Goal: Task Accomplishment & Management: Manage account settings

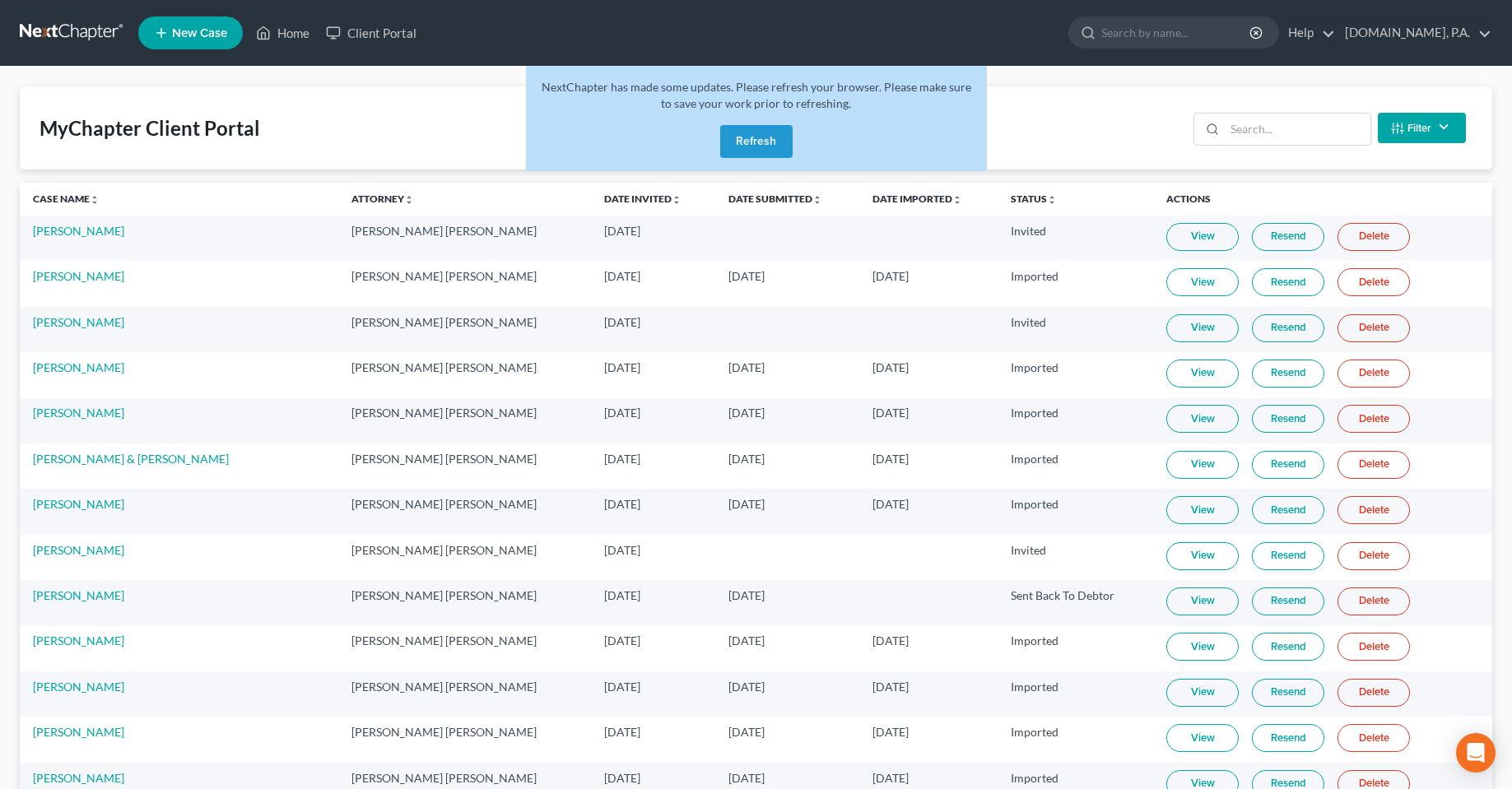
click at [713, 149] on div "NextChapter has made some updates. Please refresh your browser. Please make sur…" at bounding box center [756, 119] width 461 height 105
click at [740, 146] on button "Refresh" at bounding box center [756, 141] width 72 height 33
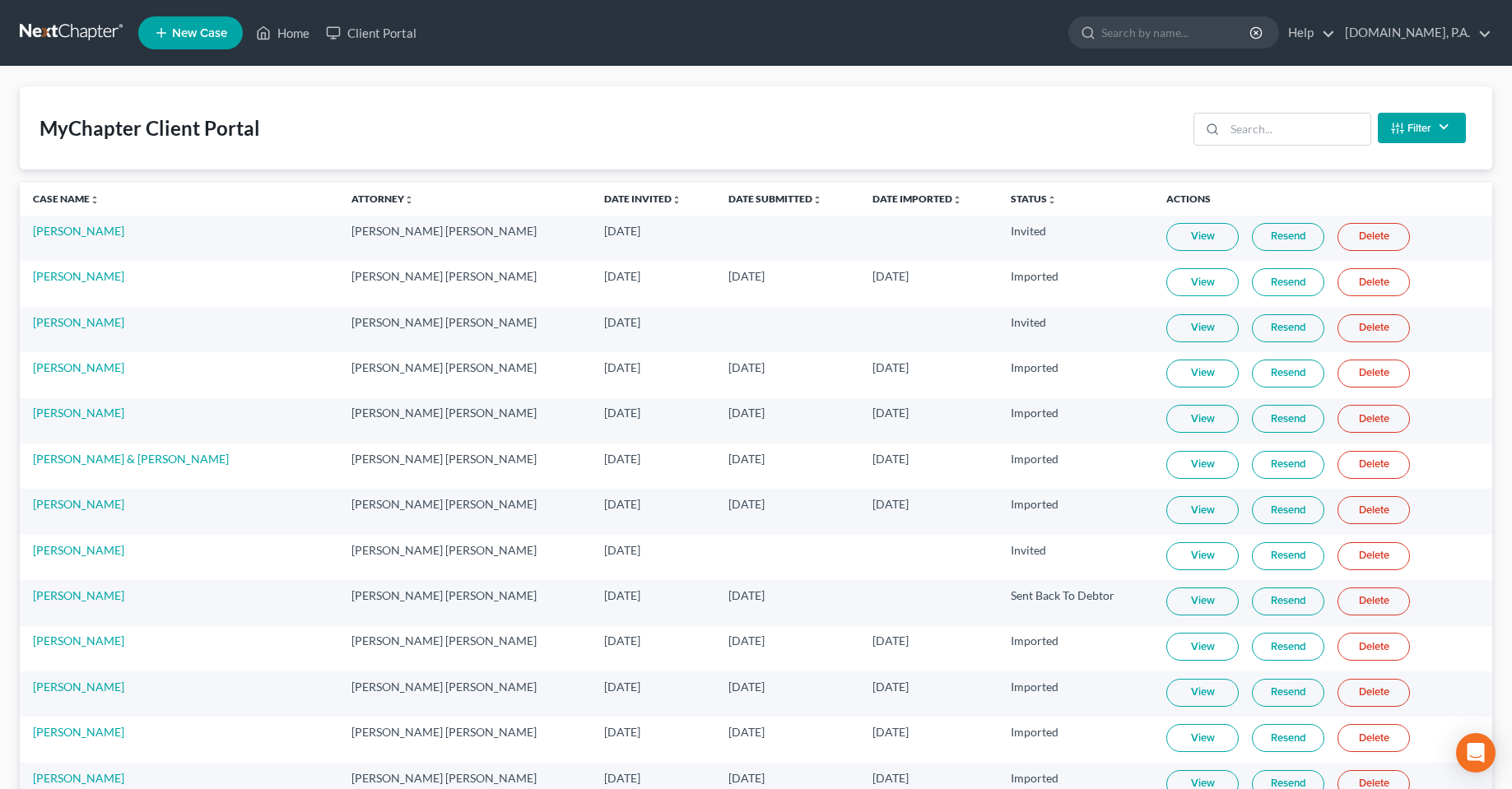
click at [920, 120] on div "MyChapter Client Portal Filter Status Filter... Invited In Progress Ready To Re…" at bounding box center [755, 128] width 1472 height 83
click at [745, 132] on div "MyChapter Client Portal Filter Status Filter... Invited In Progress Ready To Re…" at bounding box center [755, 128] width 1472 height 83
drag, startPoint x: 292, startPoint y: 130, endPoint x: 4, endPoint y: 126, distance: 288.0
click at [426, 122] on div "MyChapter Client Portal Filter Status Filter... Invited In Progress Ready To Re…" at bounding box center [755, 128] width 1472 height 83
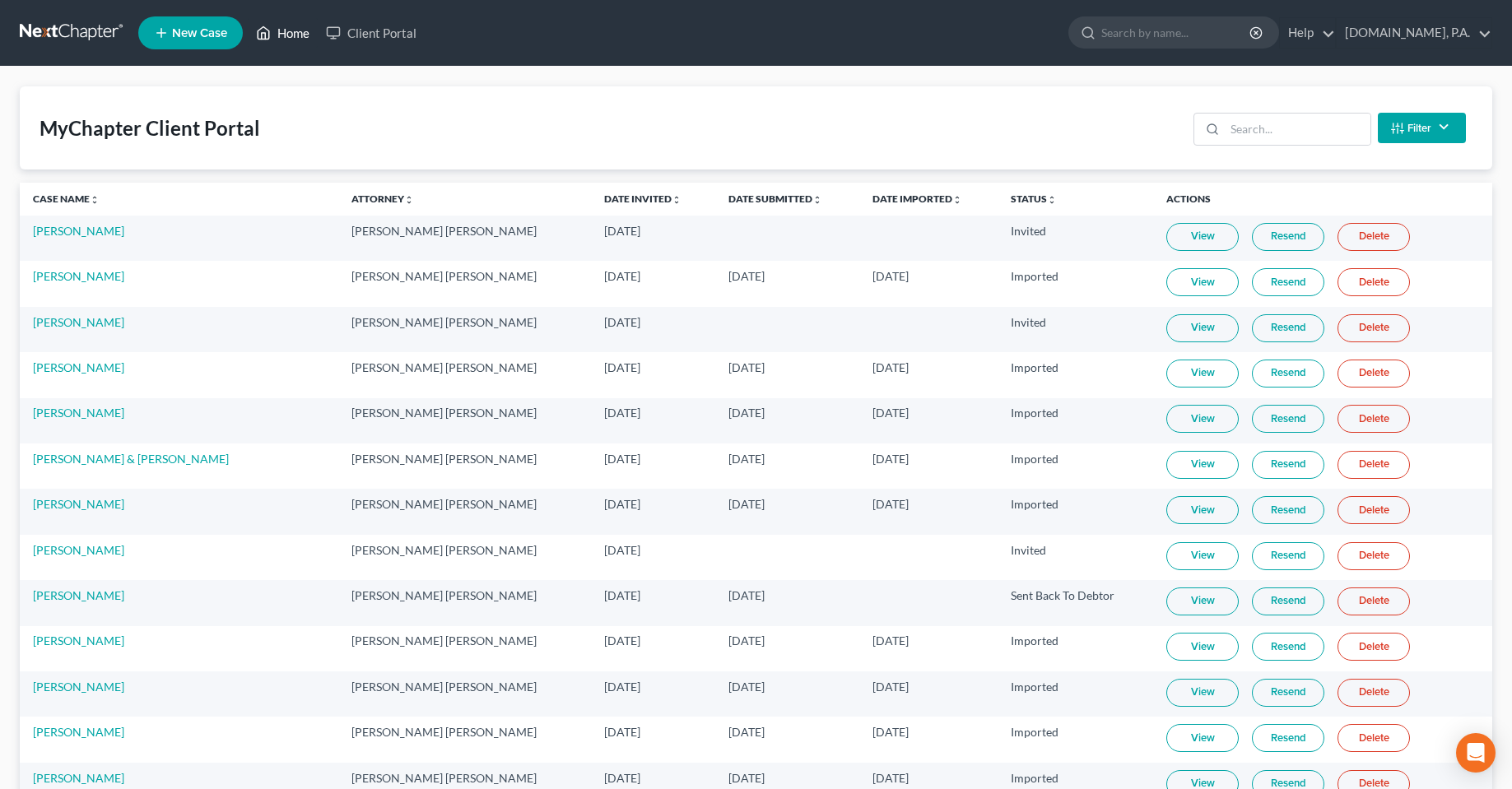
click at [273, 30] on link "Home" at bounding box center [282, 32] width 70 height 29
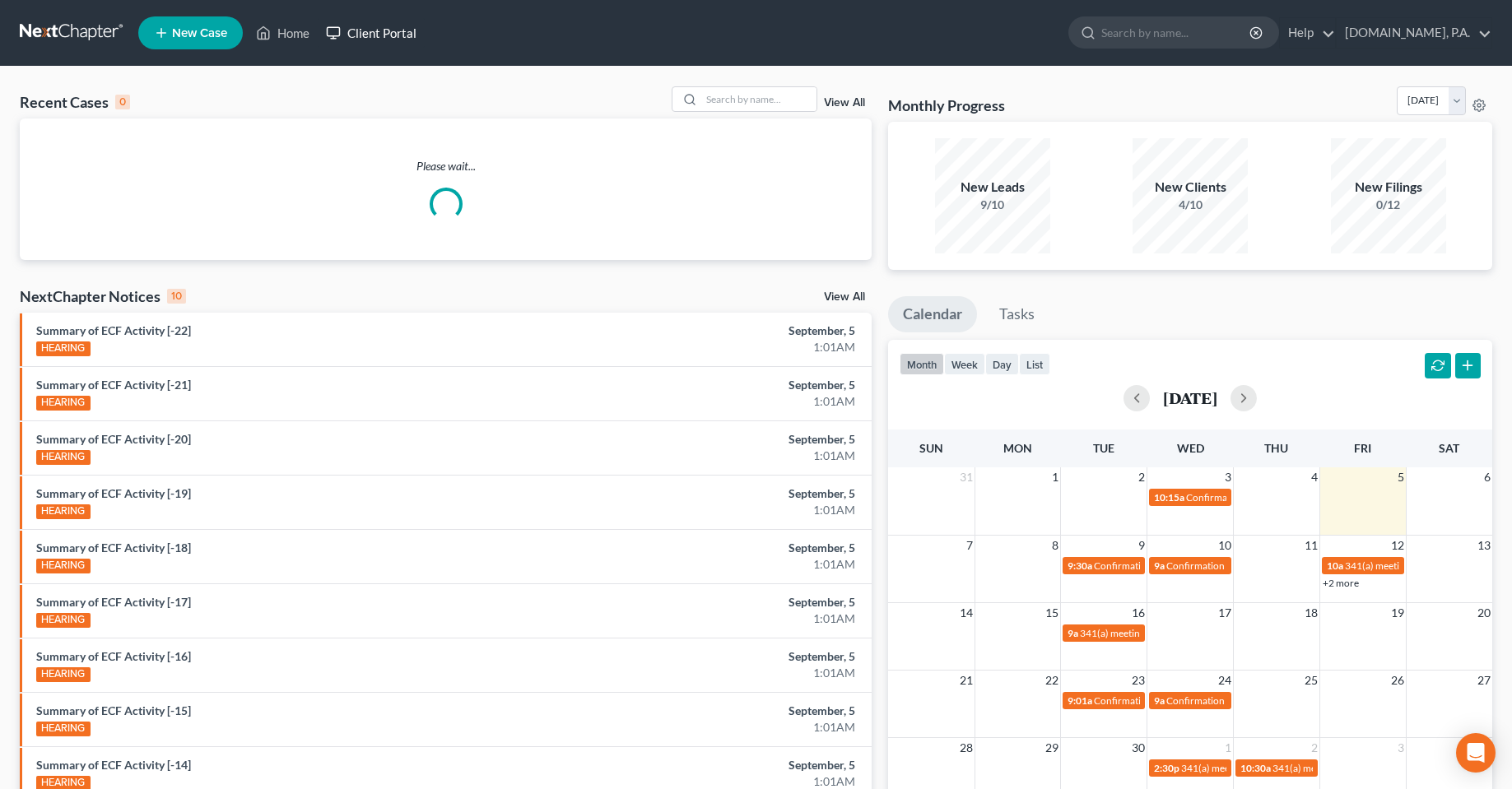
click at [394, 24] on link "Client Portal" at bounding box center [371, 32] width 107 height 29
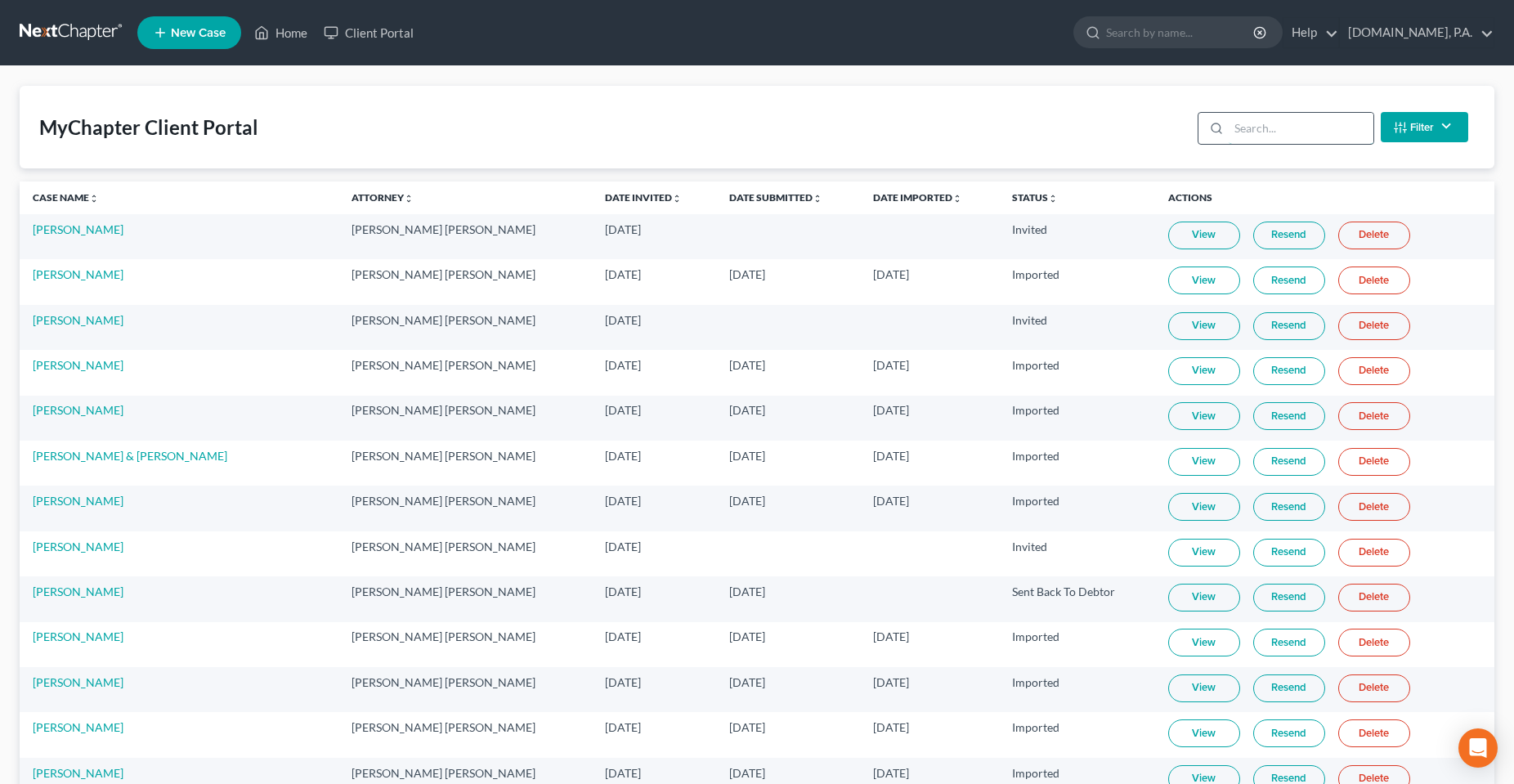
click at [1293, 137] on input "search" at bounding box center [1301, 128] width 145 height 31
click at [1293, 130] on input "search" at bounding box center [1288, 128] width 145 height 31
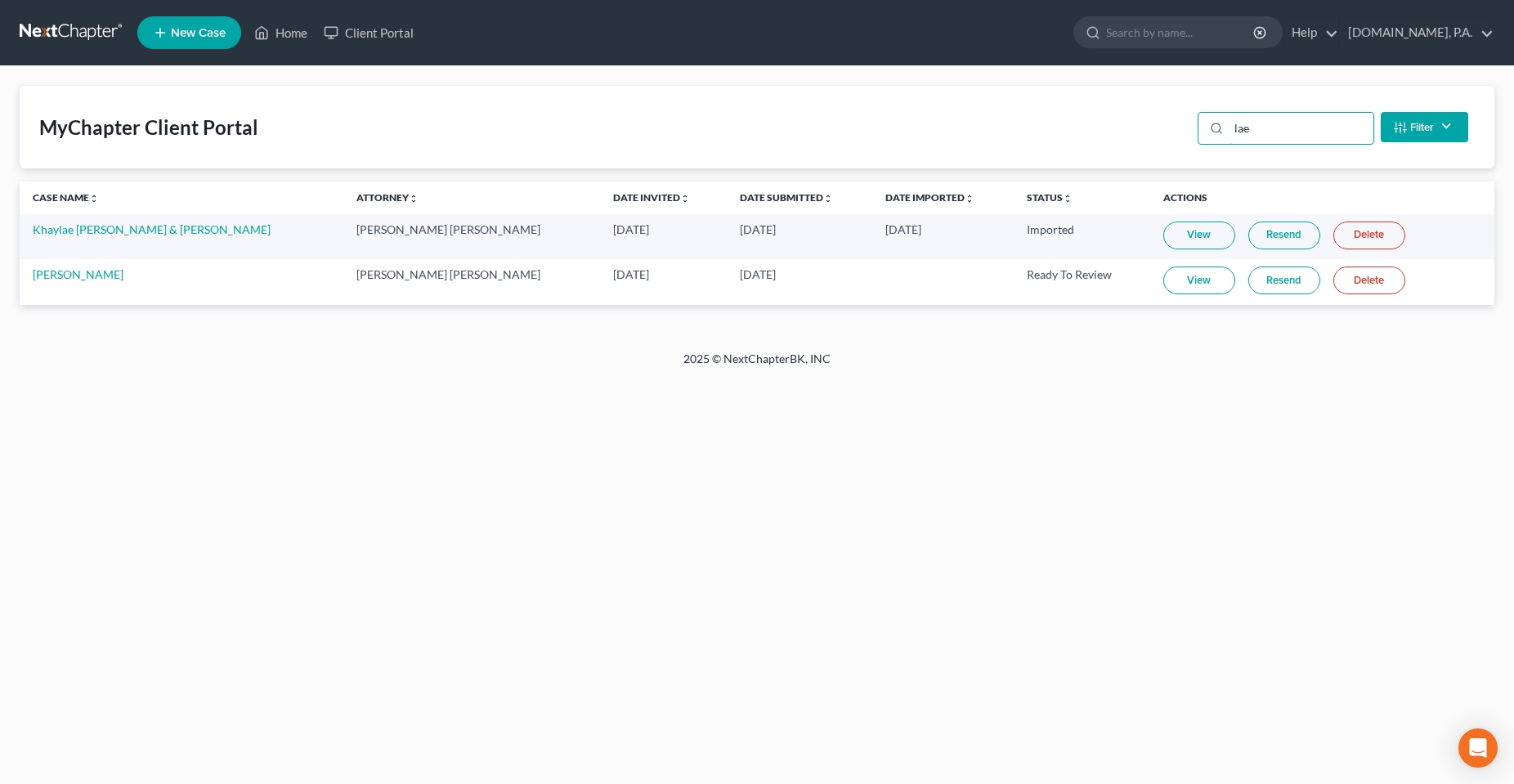
type input "lae"
click at [1248, 284] on link "Resend" at bounding box center [1284, 280] width 72 height 28
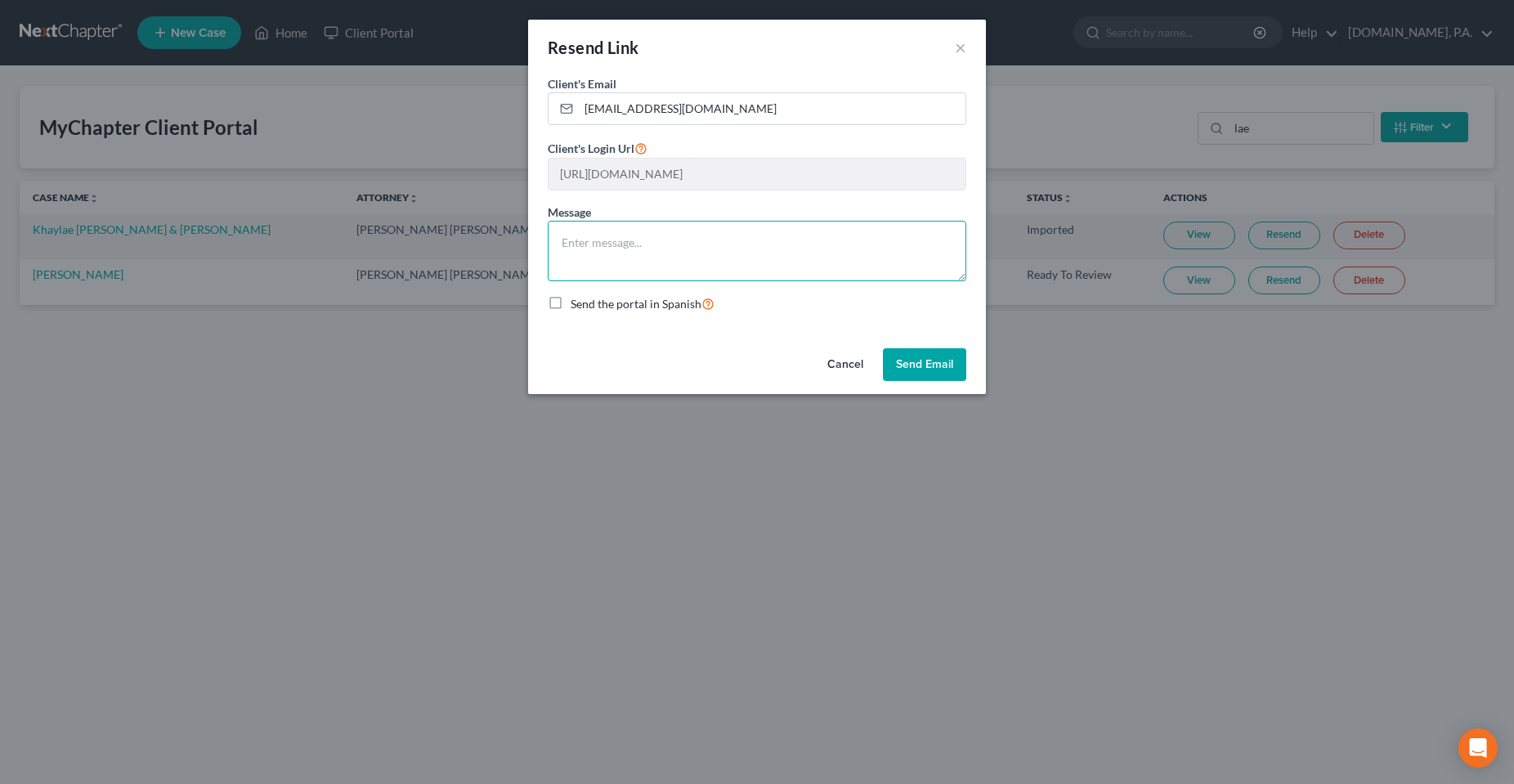
click at [660, 272] on textarea at bounding box center [757, 251] width 418 height 60
type textarea "G"
type textarea "Here you go [PERSON_NAME]!"
click at [923, 371] on button "Send Email" at bounding box center [925, 364] width 83 height 33
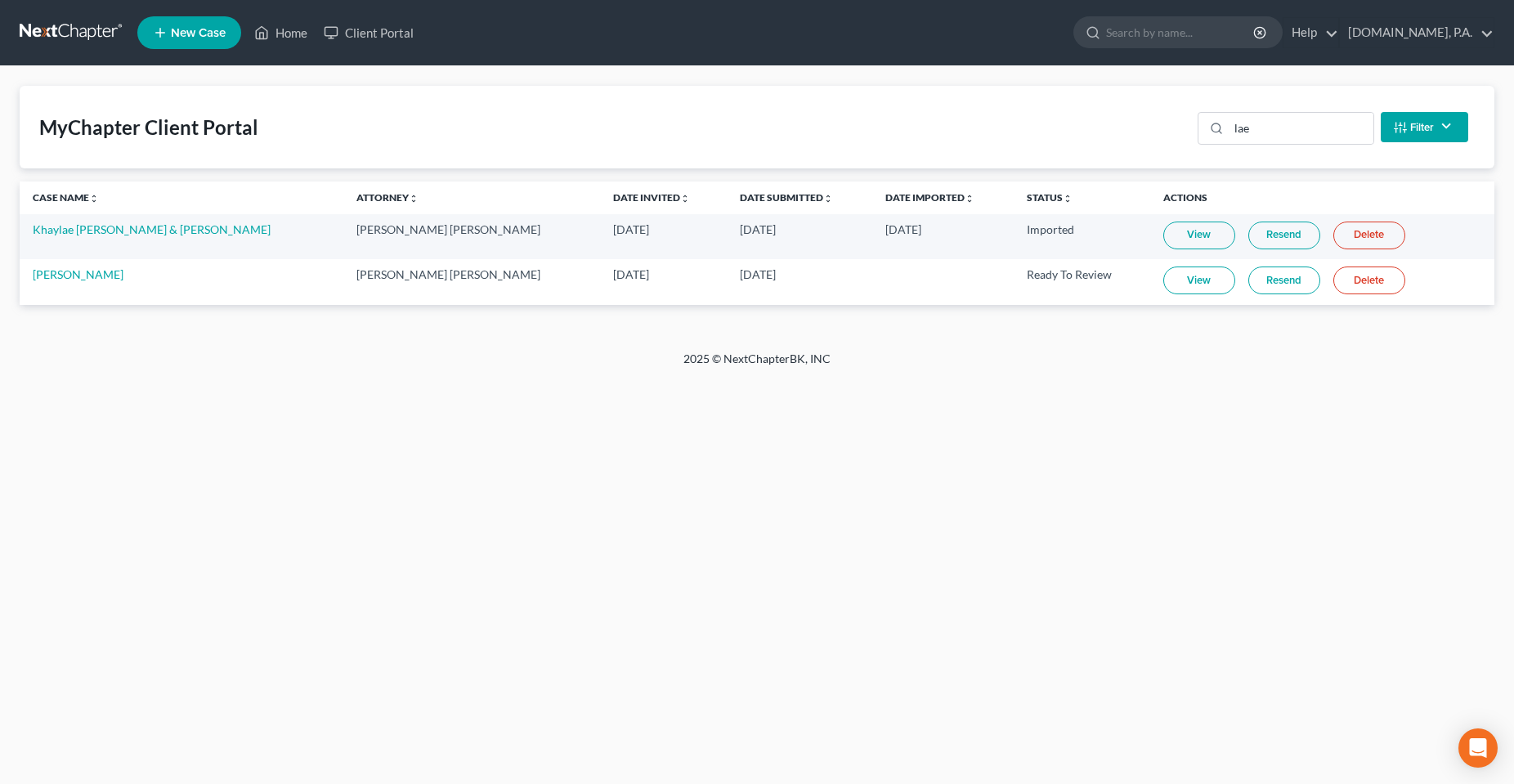
click at [566, 432] on div "Home New Case Client Portal [DOMAIN_NAME], P.A. [PERSON_NAME][EMAIL_ADDRESS][DO…" at bounding box center [757, 392] width 1514 height 784
click at [420, 512] on div "Home New Case Client Portal [DOMAIN_NAME], P.A. [PERSON_NAME][EMAIL_ADDRESS][DO…" at bounding box center [757, 392] width 1514 height 784
click at [634, 546] on div "Home New Case Client Portal [DOMAIN_NAME], P.A. [PERSON_NAME][EMAIL_ADDRESS][DO…" at bounding box center [757, 392] width 1514 height 784
click at [273, 36] on link "Home" at bounding box center [281, 32] width 69 height 29
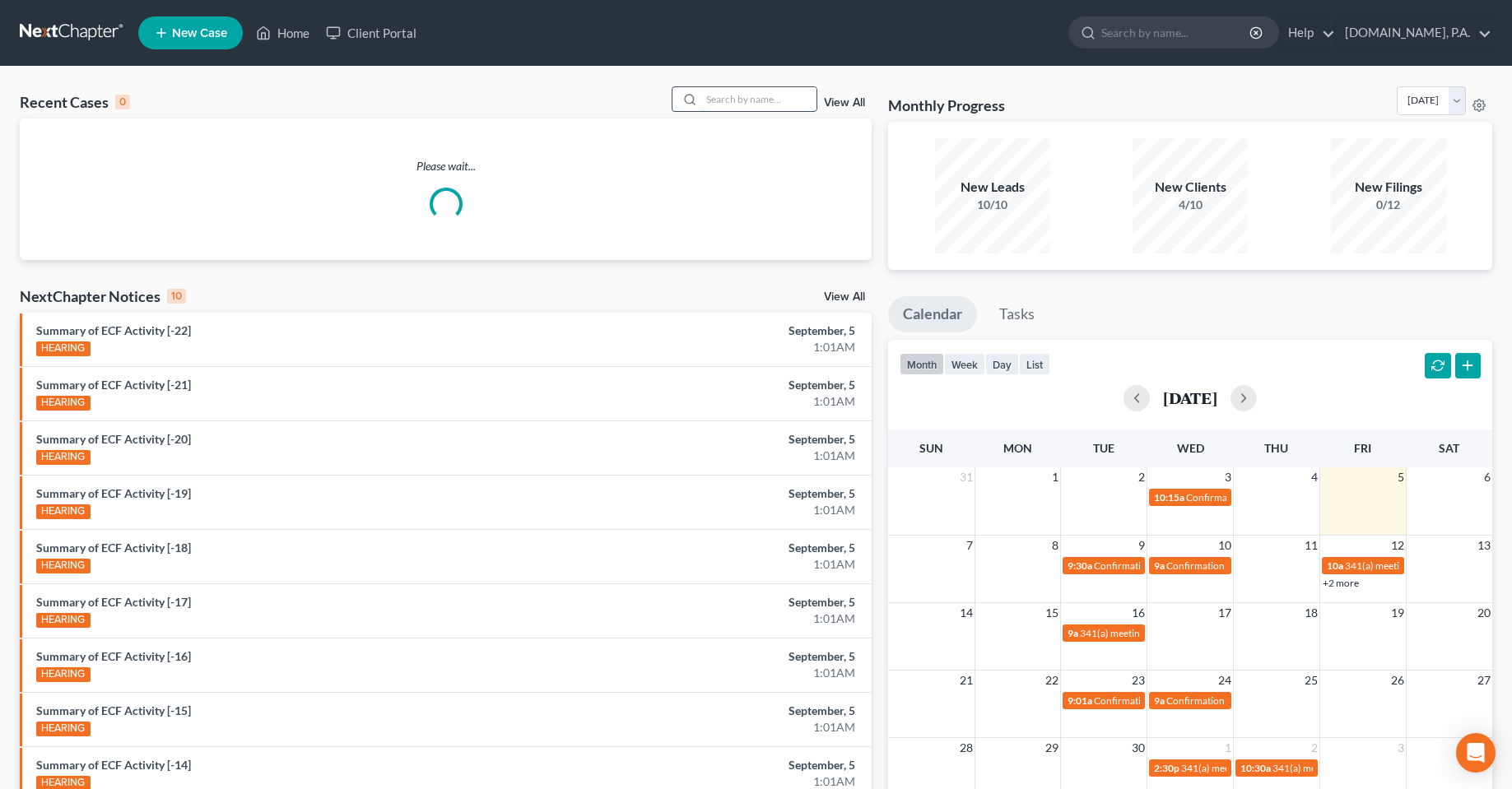
click at [755, 104] on input "search" at bounding box center [759, 99] width 115 height 24
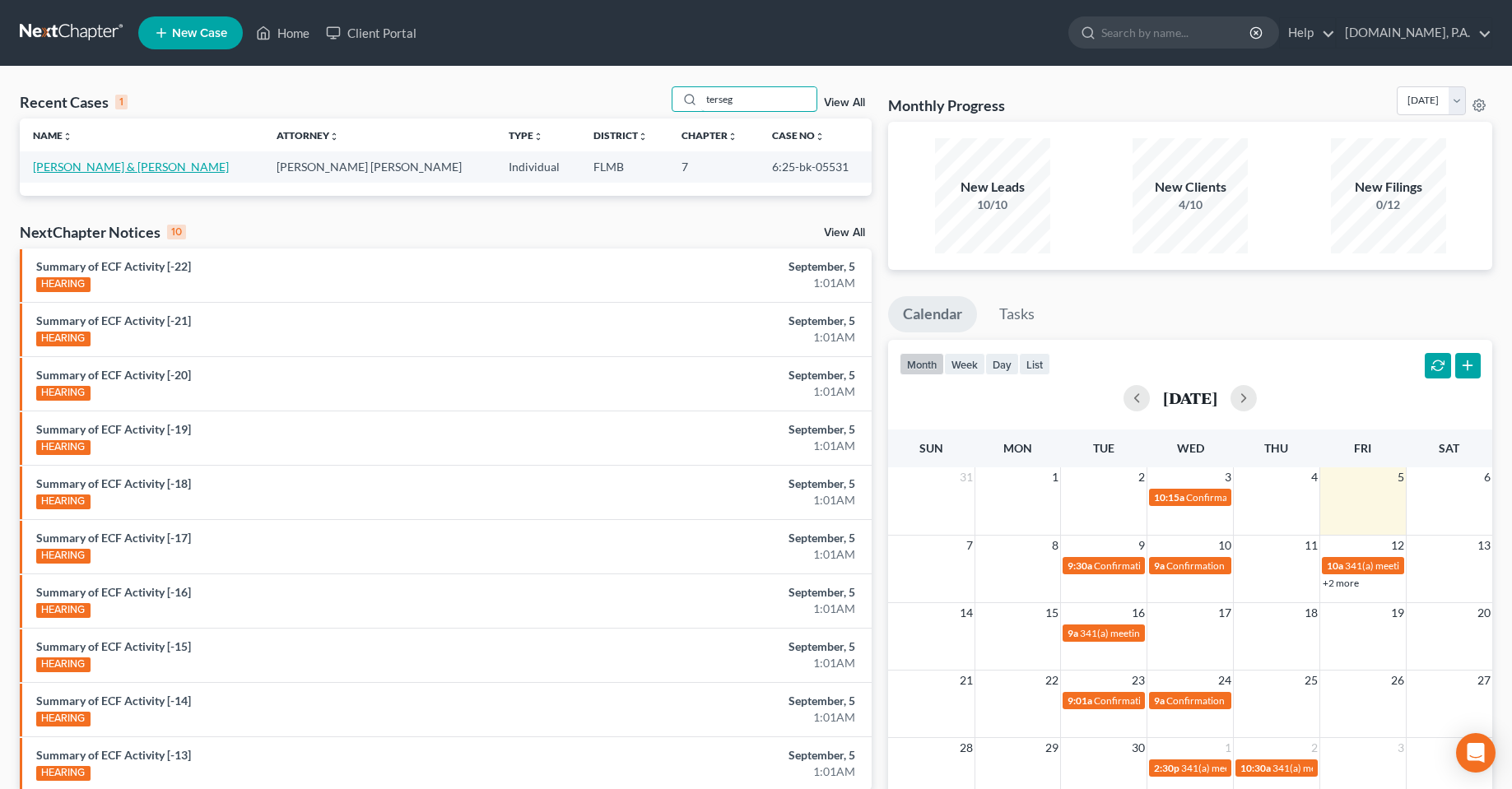
type input "terseg"
click at [128, 167] on link "[PERSON_NAME] & [PERSON_NAME]" at bounding box center [130, 167] width 196 height 14
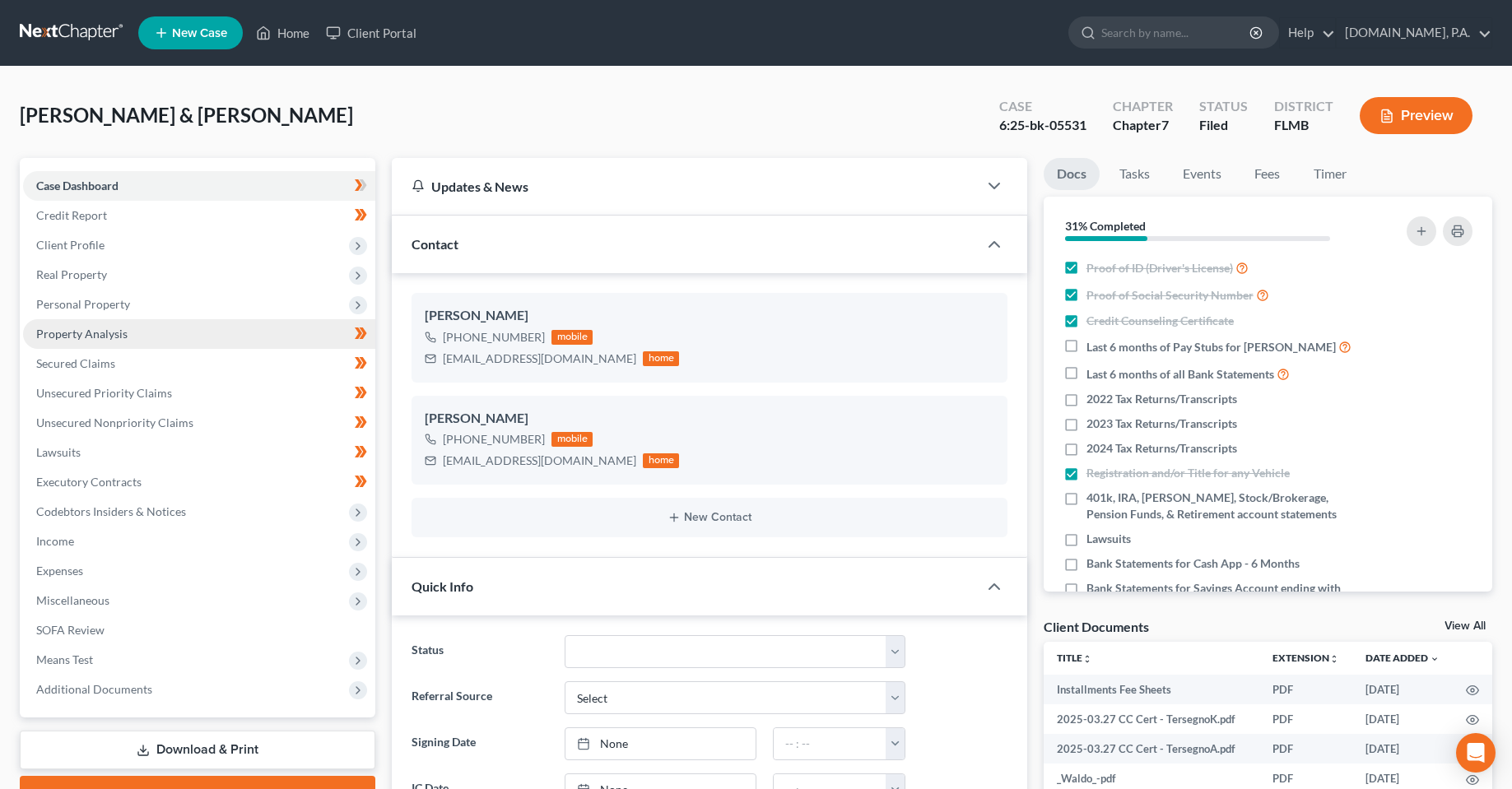
click at [87, 330] on span "Property Analysis" at bounding box center [82, 334] width 91 height 14
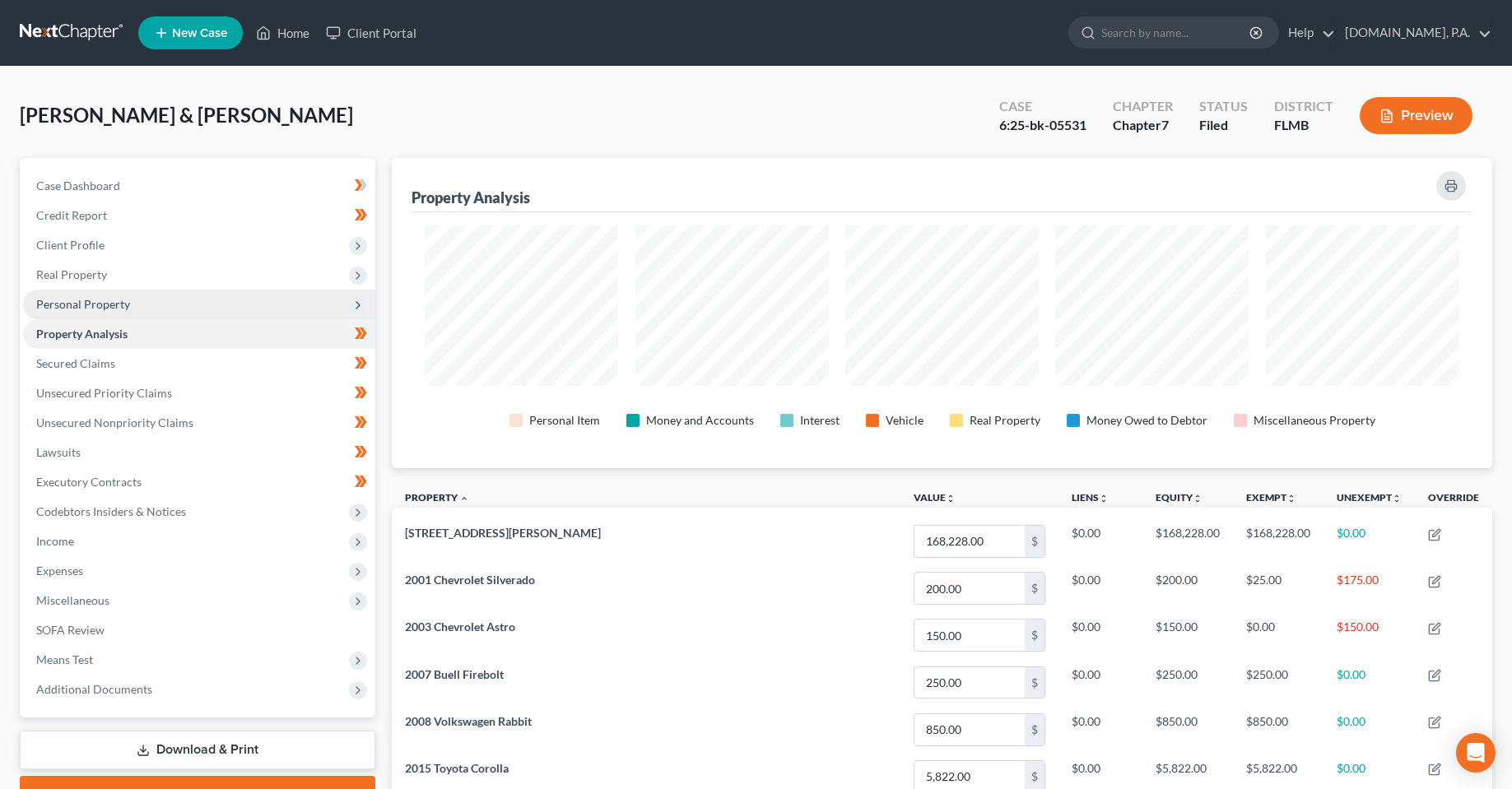
click at [87, 306] on span "Personal Property" at bounding box center [83, 304] width 94 height 14
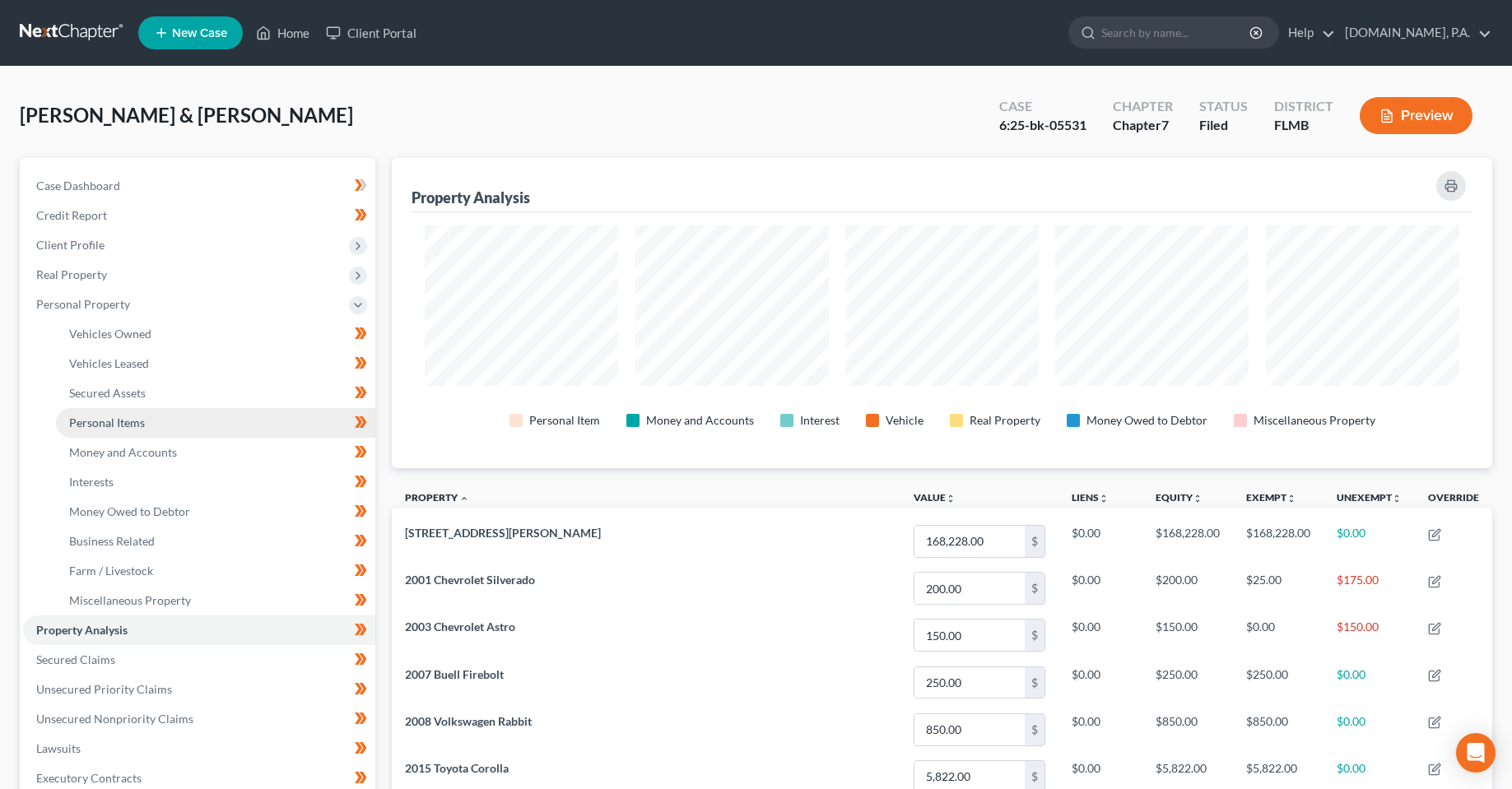
click at [126, 424] on span "Personal Items" at bounding box center [106, 423] width 76 height 14
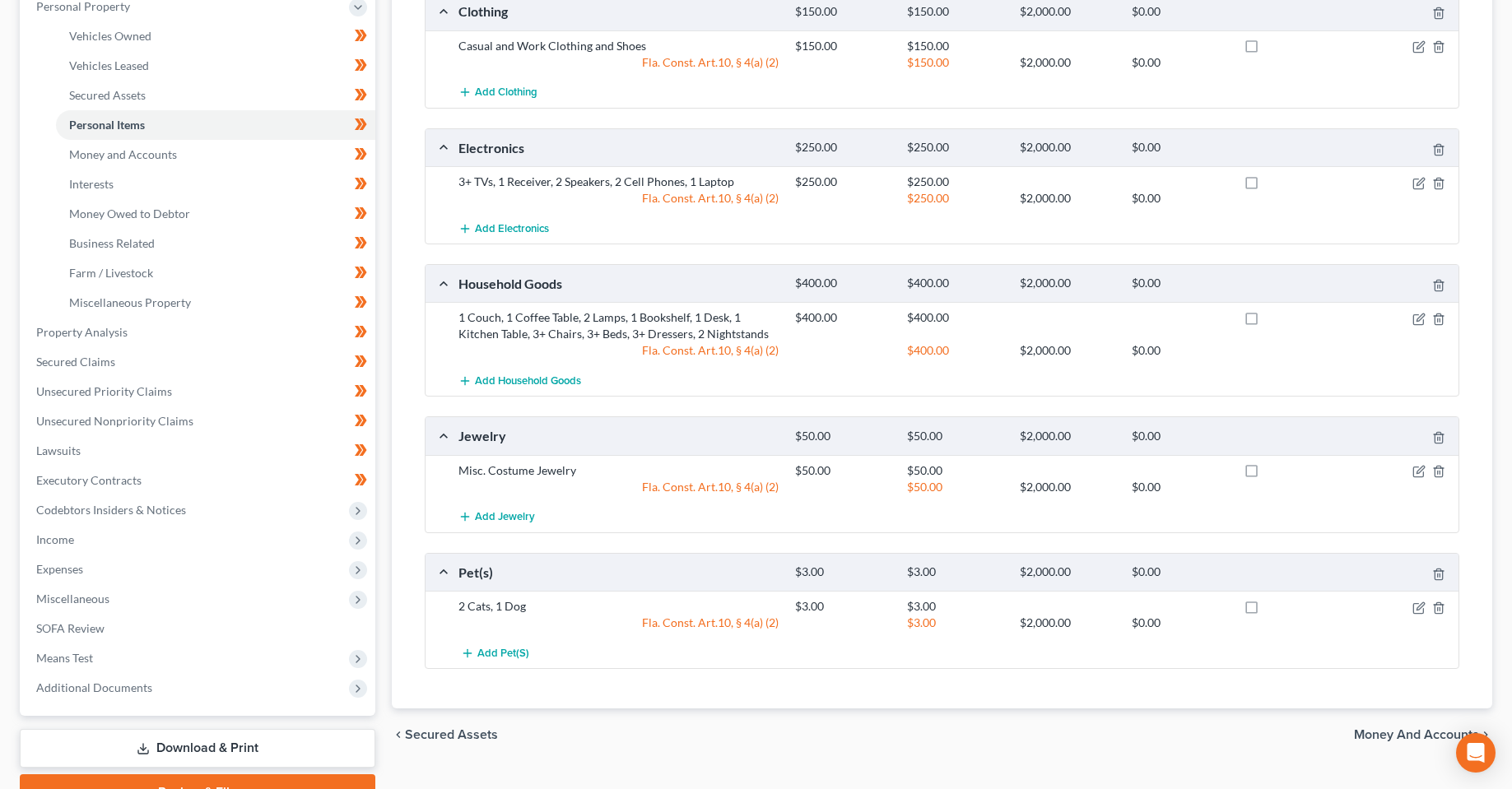
scroll to position [329, 0]
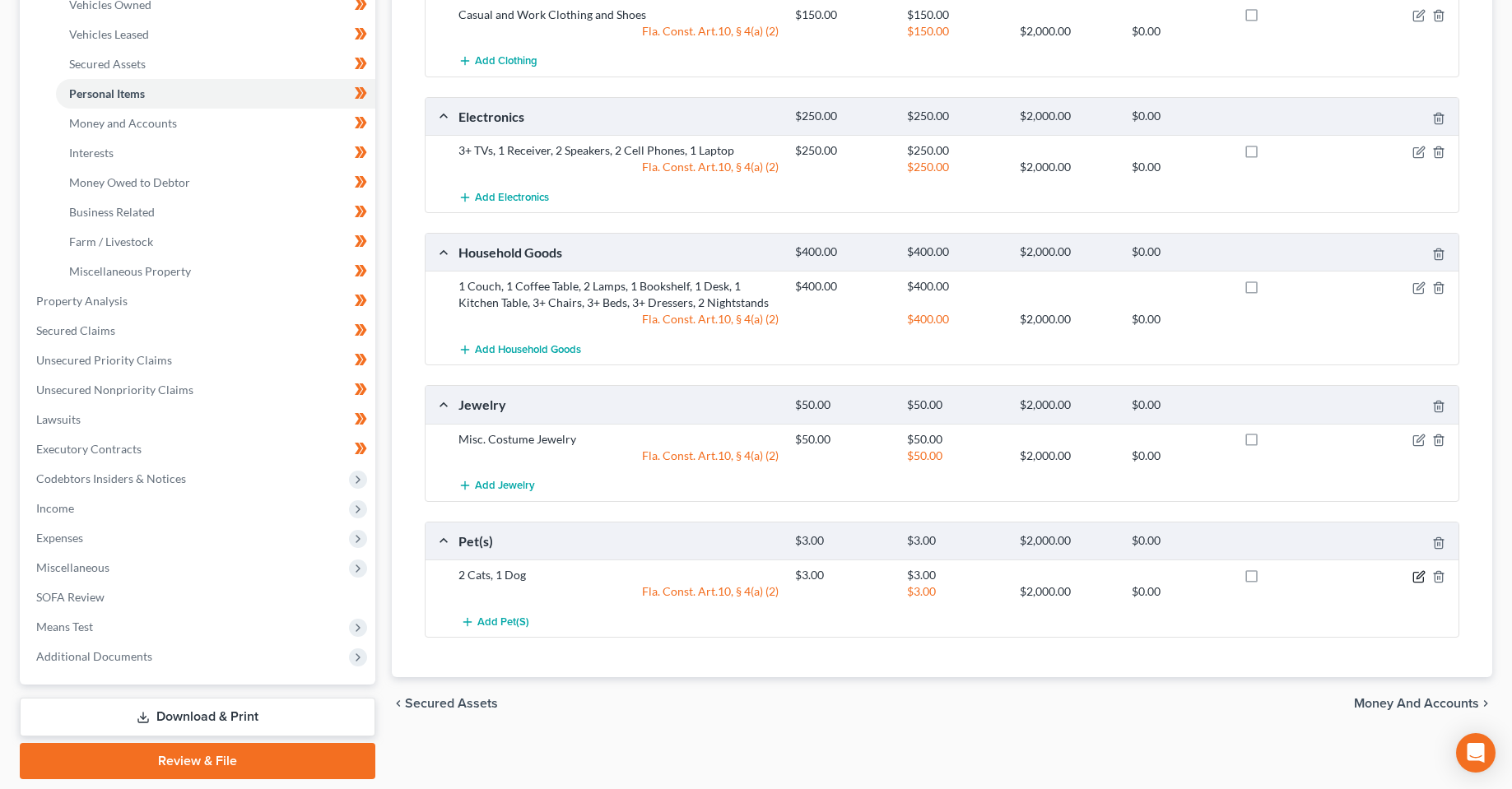
click at [1421, 578] on icon "button" at bounding box center [1418, 576] width 13 height 13
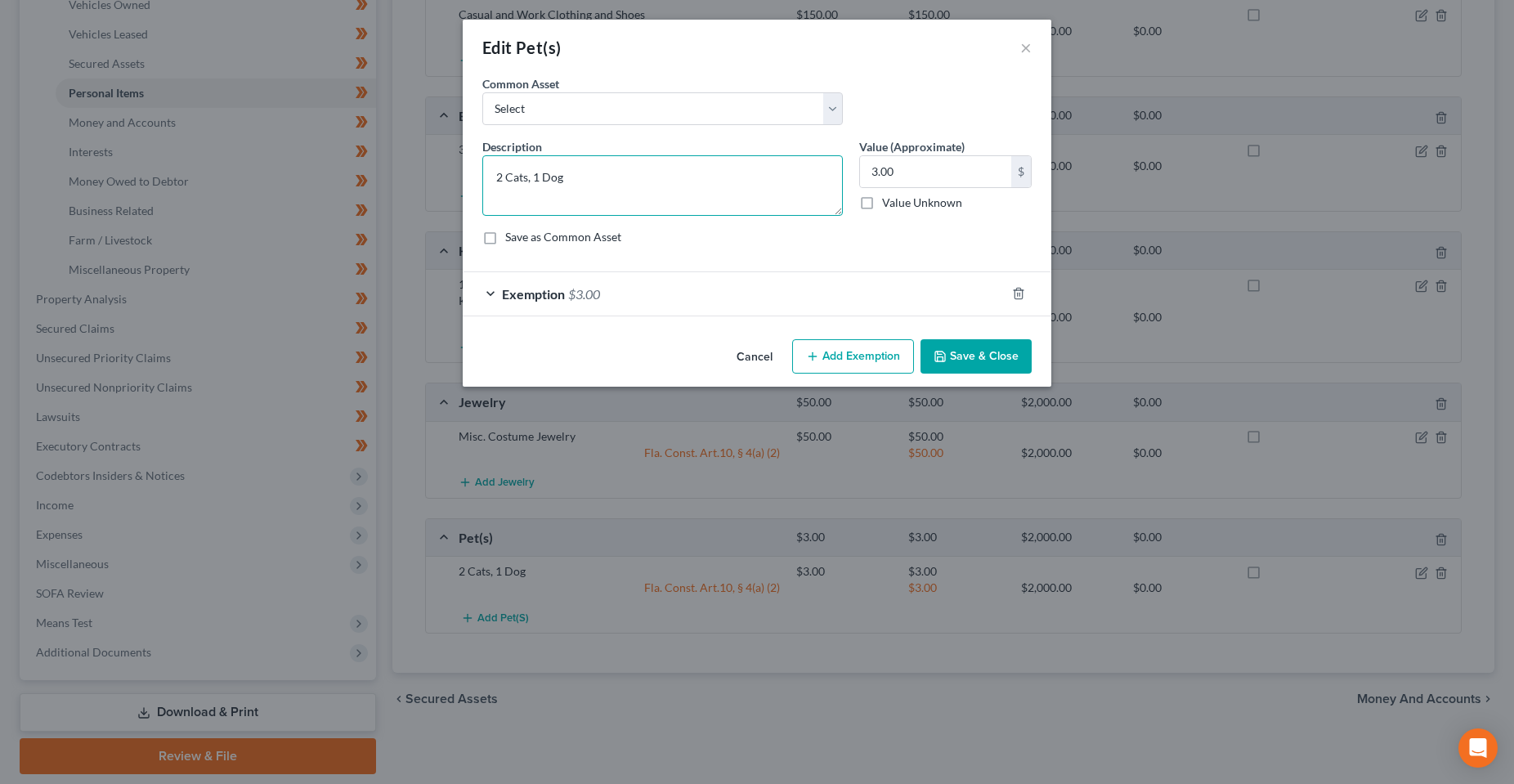
drag, startPoint x: 607, startPoint y: 185, endPoint x: 434, endPoint y: 185, distance: 173.0
click at [435, 185] on div "Edit Pet(s) × An exemption set must first be selected from the Filing Informati…" at bounding box center [757, 392] width 1514 height 784
type textarea "3 Dogs"
click at [963, 352] on button "Save & Close" at bounding box center [976, 356] width 111 height 35
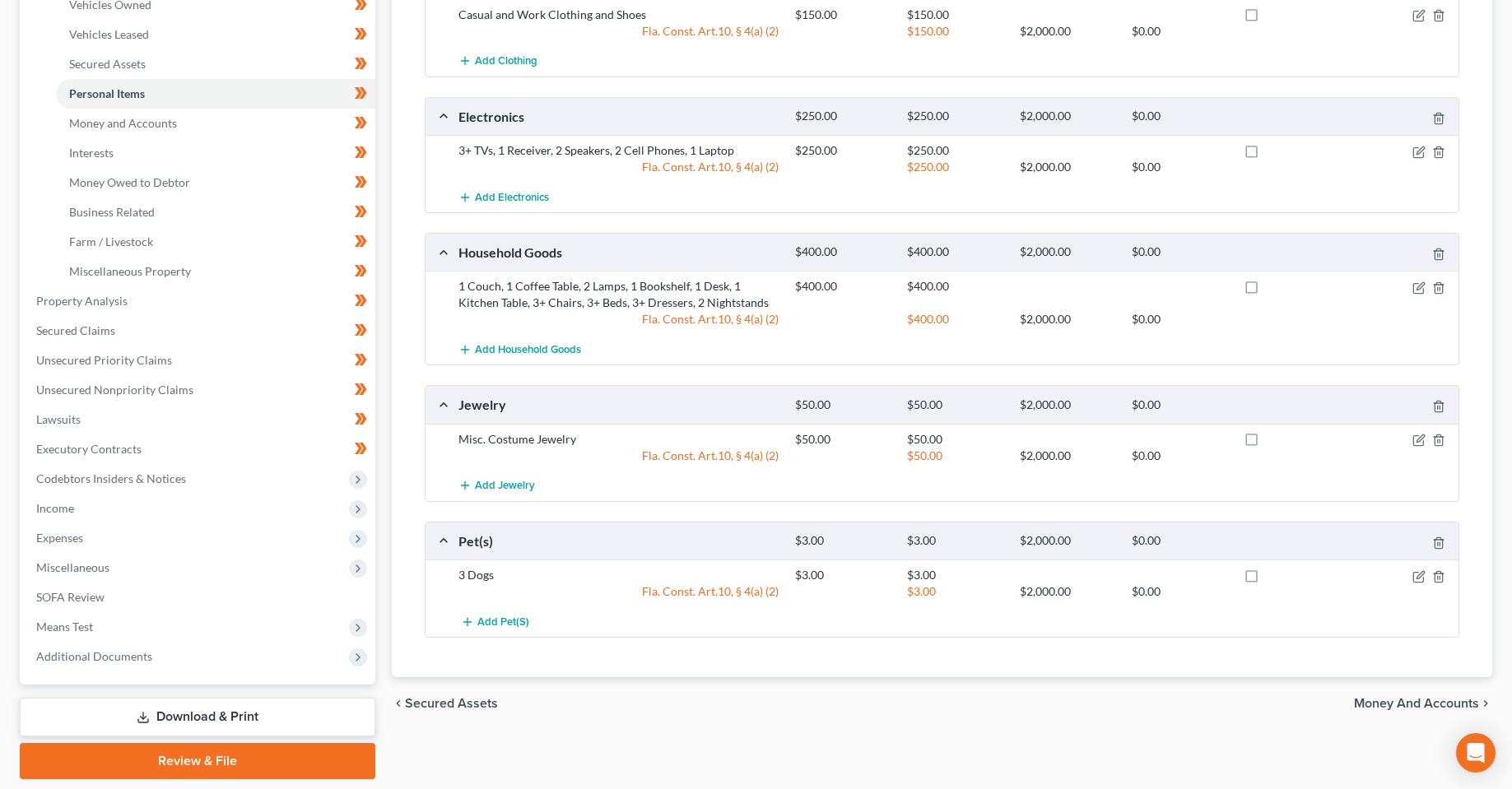
click at [613, 725] on div "chevron_left Secured Assets Money and Accounts chevron_right" at bounding box center [941, 703] width 1100 height 53
click at [473, 755] on div "Vehicles Owned Vehicles Leased Secured Assets Personal Items Money and Accounts…" at bounding box center [942, 304] width 1117 height 951
click at [567, 781] on div "Petition Navigation Case Dashboard Payments Invoices Payments Payments Credit R…" at bounding box center [755, 310] width 1472 height 963
click at [569, 766] on div "Vehicles Owned Vehicles Leased Secured Assets Personal Items Money and Accounts…" at bounding box center [942, 304] width 1117 height 951
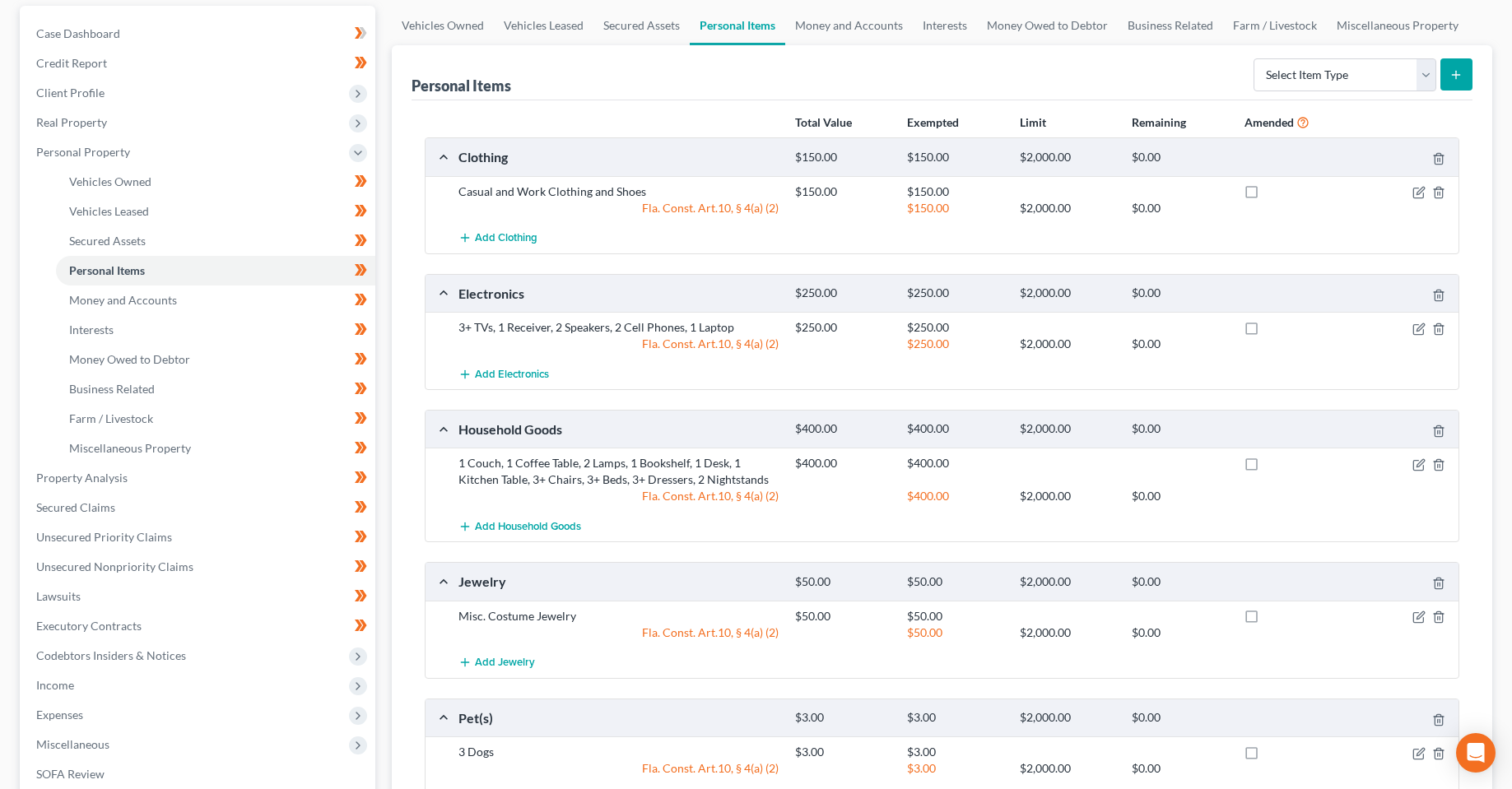
scroll to position [382, 0]
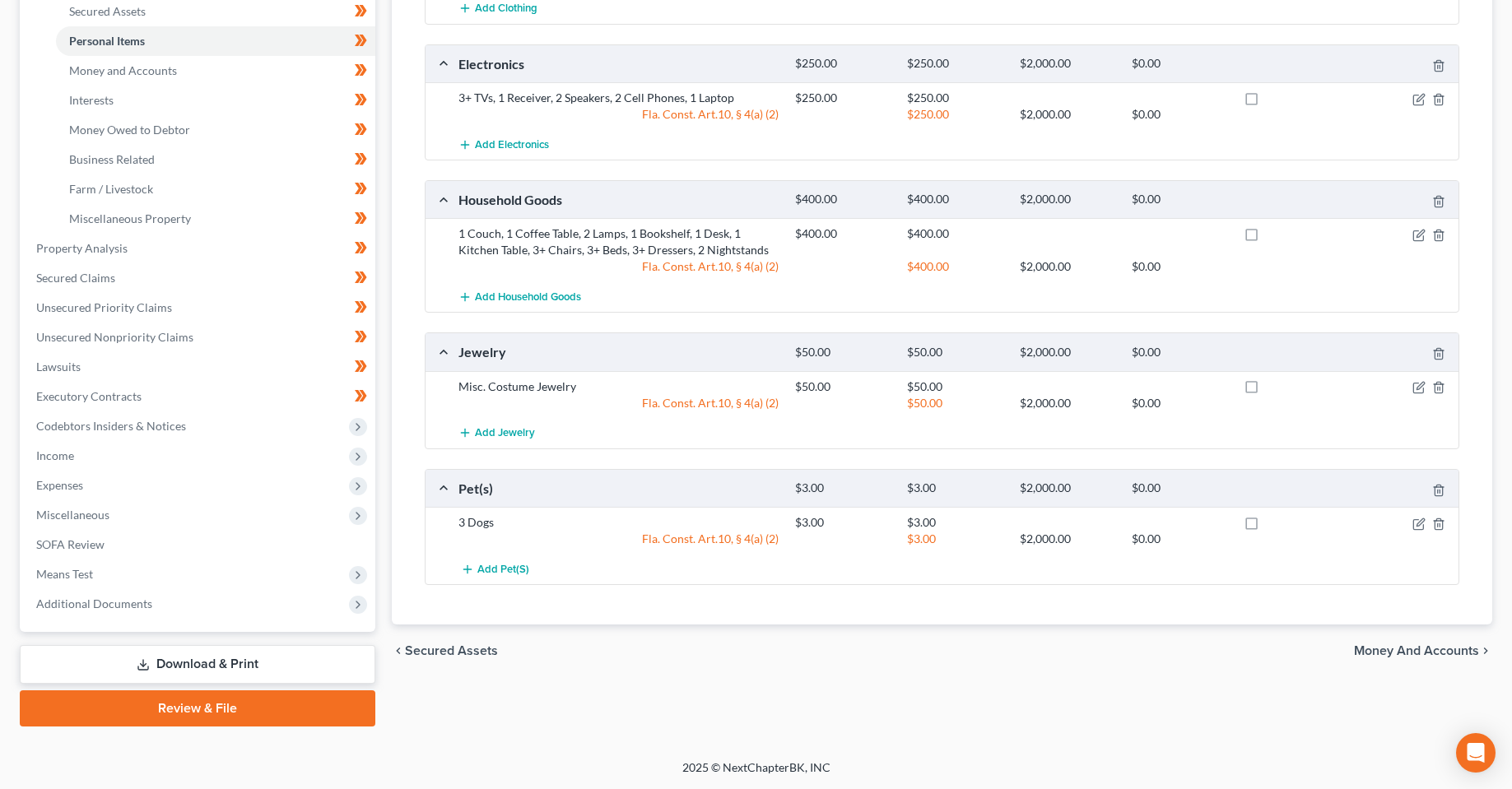
click at [214, 662] on link "Download & Print" at bounding box center [197, 664] width 356 height 38
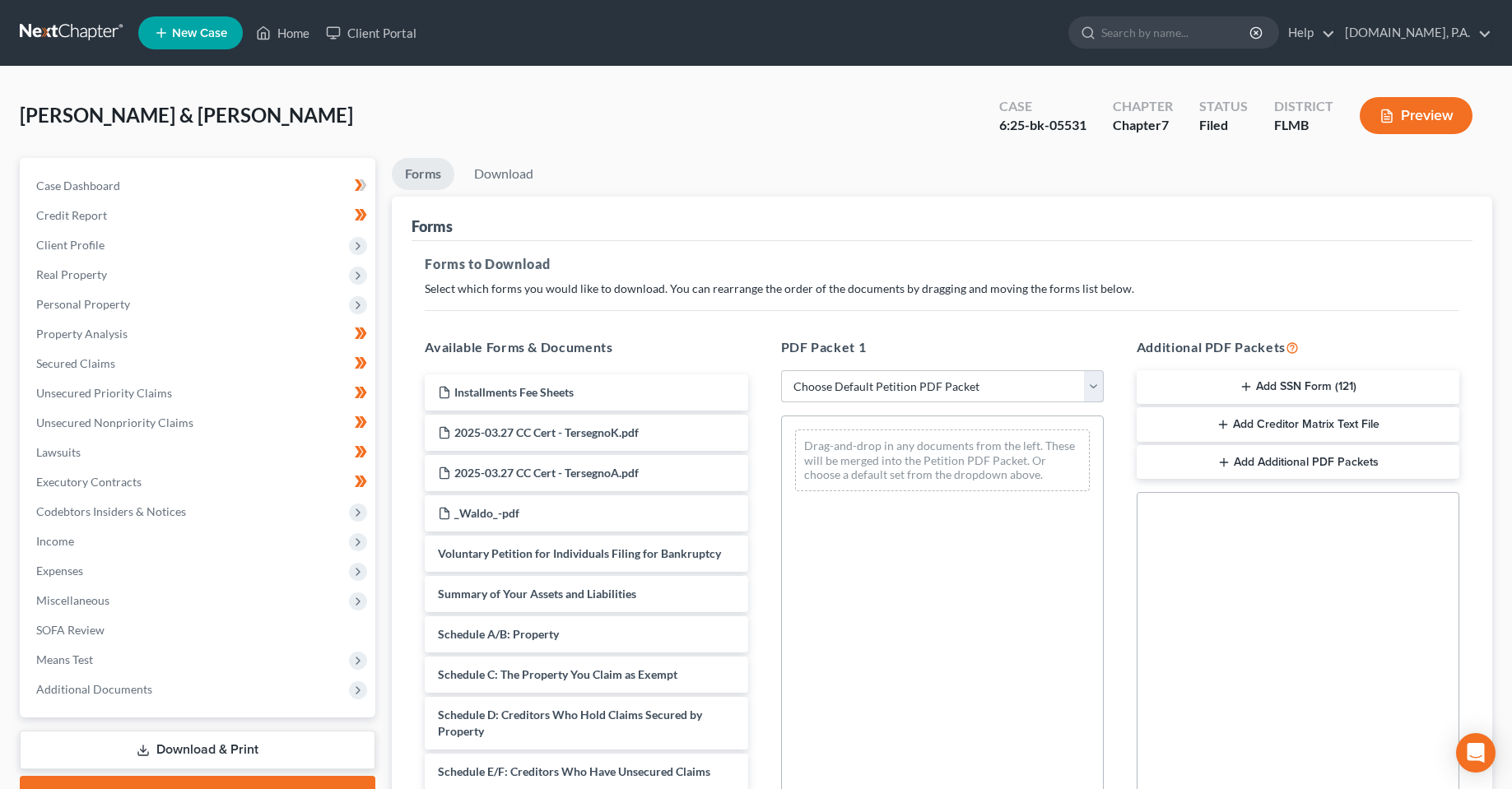
click at [990, 396] on select "Choose Default Petition PDF Packet Complete Bankruptcy Petition (all forms and …" at bounding box center [942, 386] width 323 height 33
select select "4"
click at [781, 370] on select "Choose Default Petition PDF Packet Complete Bankruptcy Petition (all forms and …" at bounding box center [942, 386] width 323 height 33
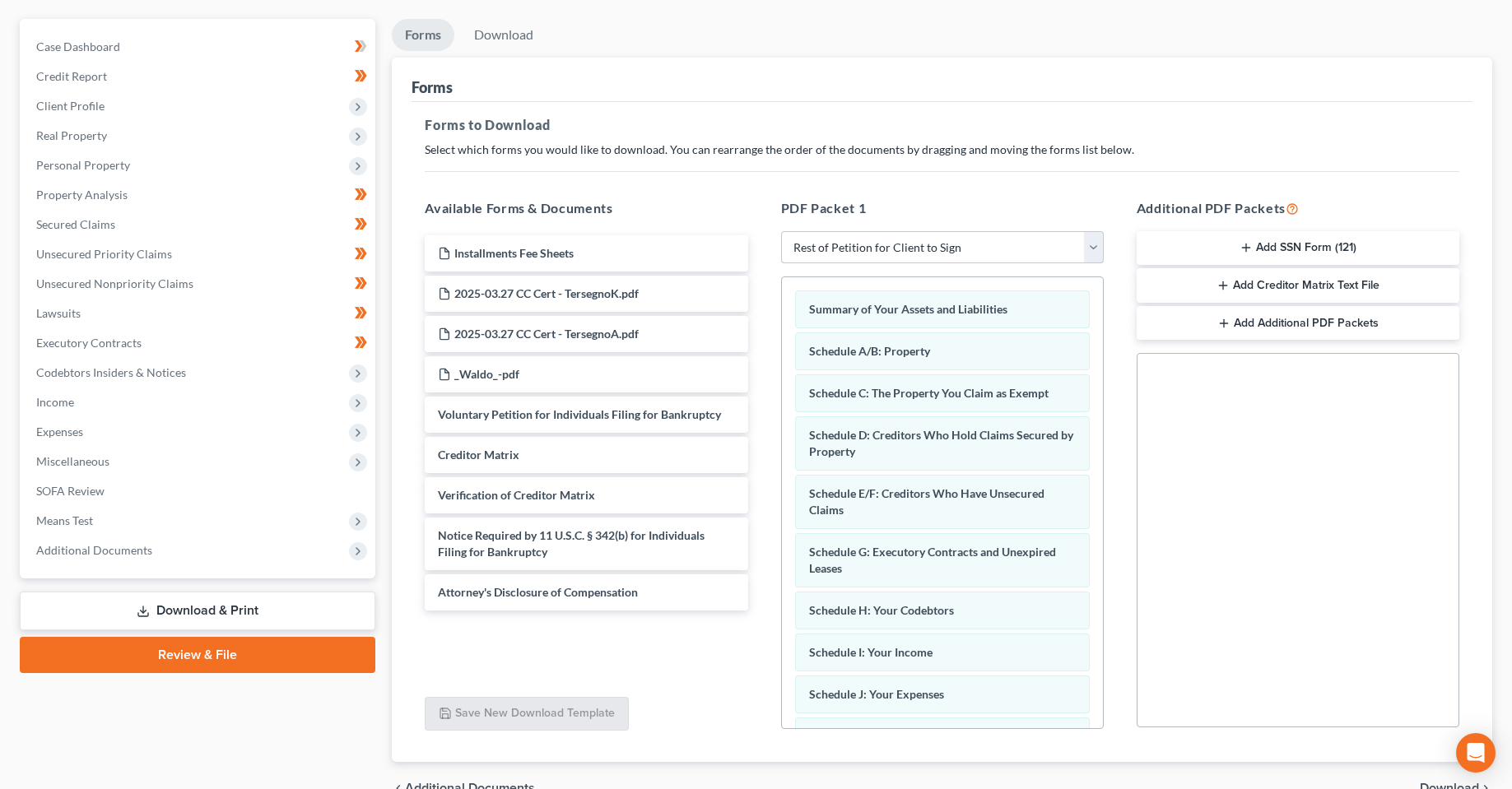
scroll to position [227, 0]
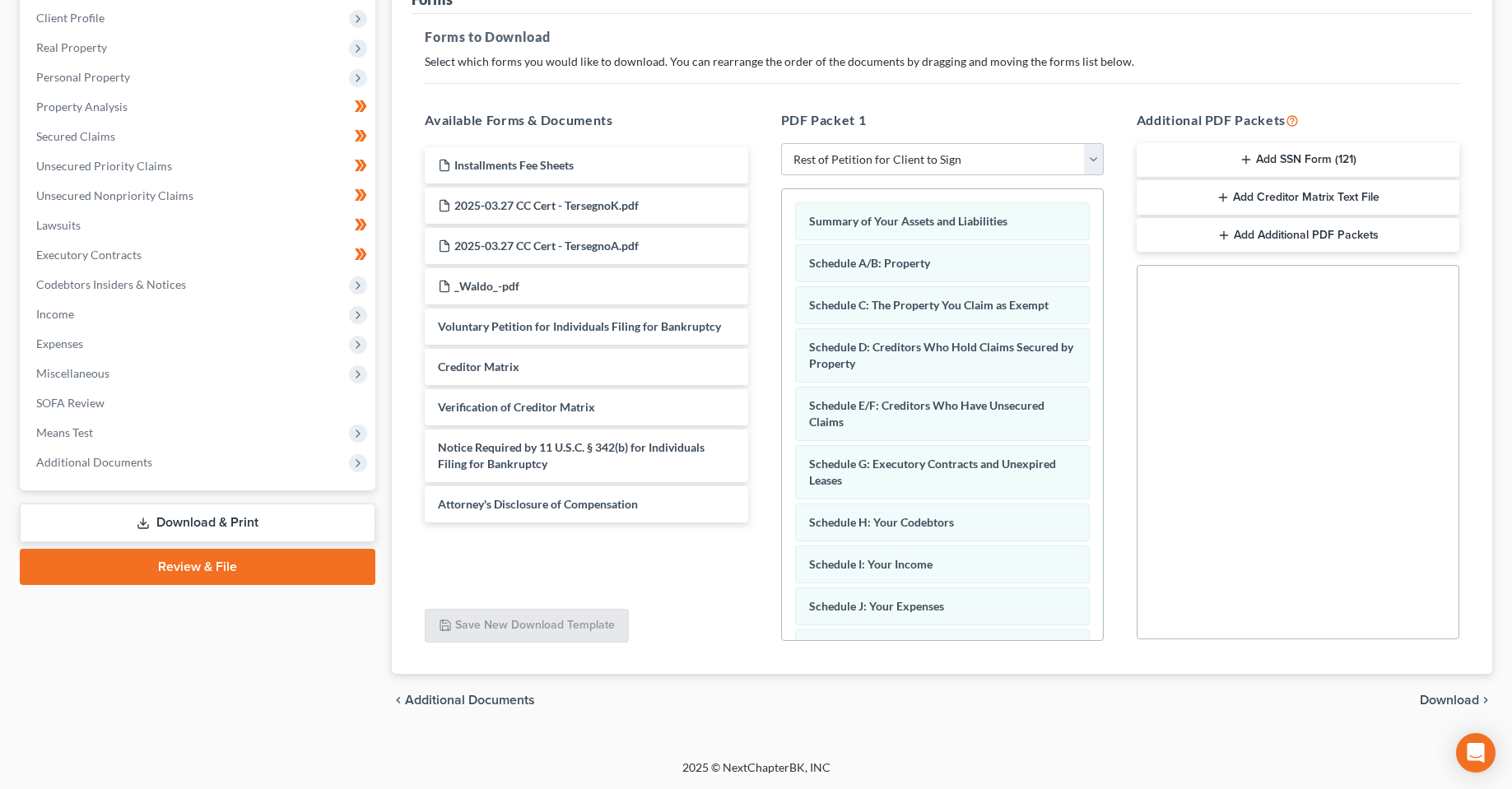
drag, startPoint x: 1444, startPoint y: 679, endPoint x: 1441, endPoint y: 689, distance: 10.4
click at [1441, 685] on div "chevron_left Additional Documents Download chevron_right" at bounding box center [941, 700] width 1100 height 53
click at [1441, 697] on span "Download" at bounding box center [1449, 700] width 59 height 13
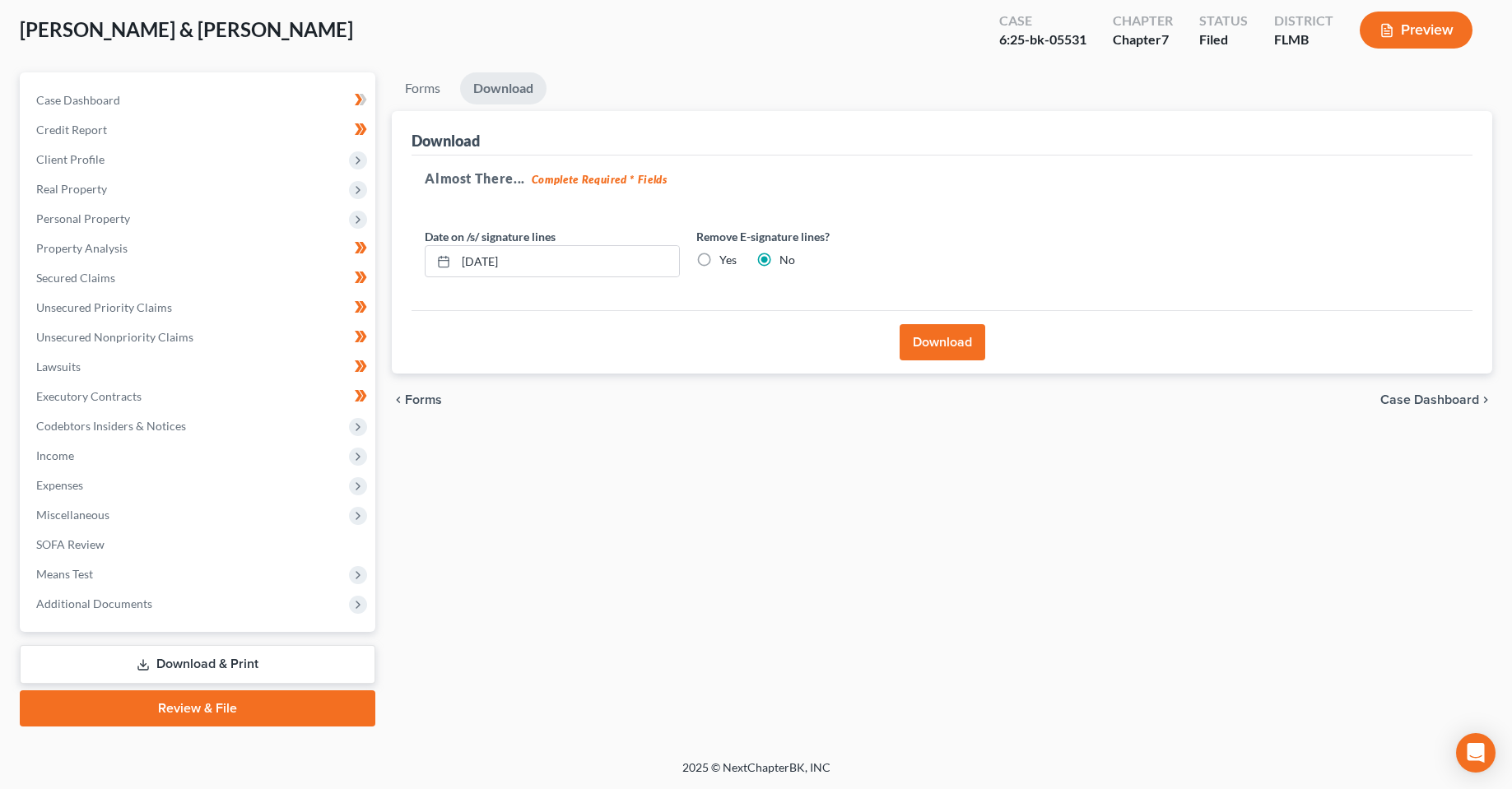
scroll to position [86, 0]
click at [941, 370] on div "Download" at bounding box center [941, 341] width 1061 height 63
click at [936, 323] on div "Download" at bounding box center [941, 341] width 1061 height 63
drag, startPoint x: 937, startPoint y: 337, endPoint x: 149, endPoint y: 567, distance: 820.9
click at [796, 567] on div "Forms Download Forms Forms to Download Select which forms you would like to dow…" at bounding box center [942, 399] width 1117 height 654
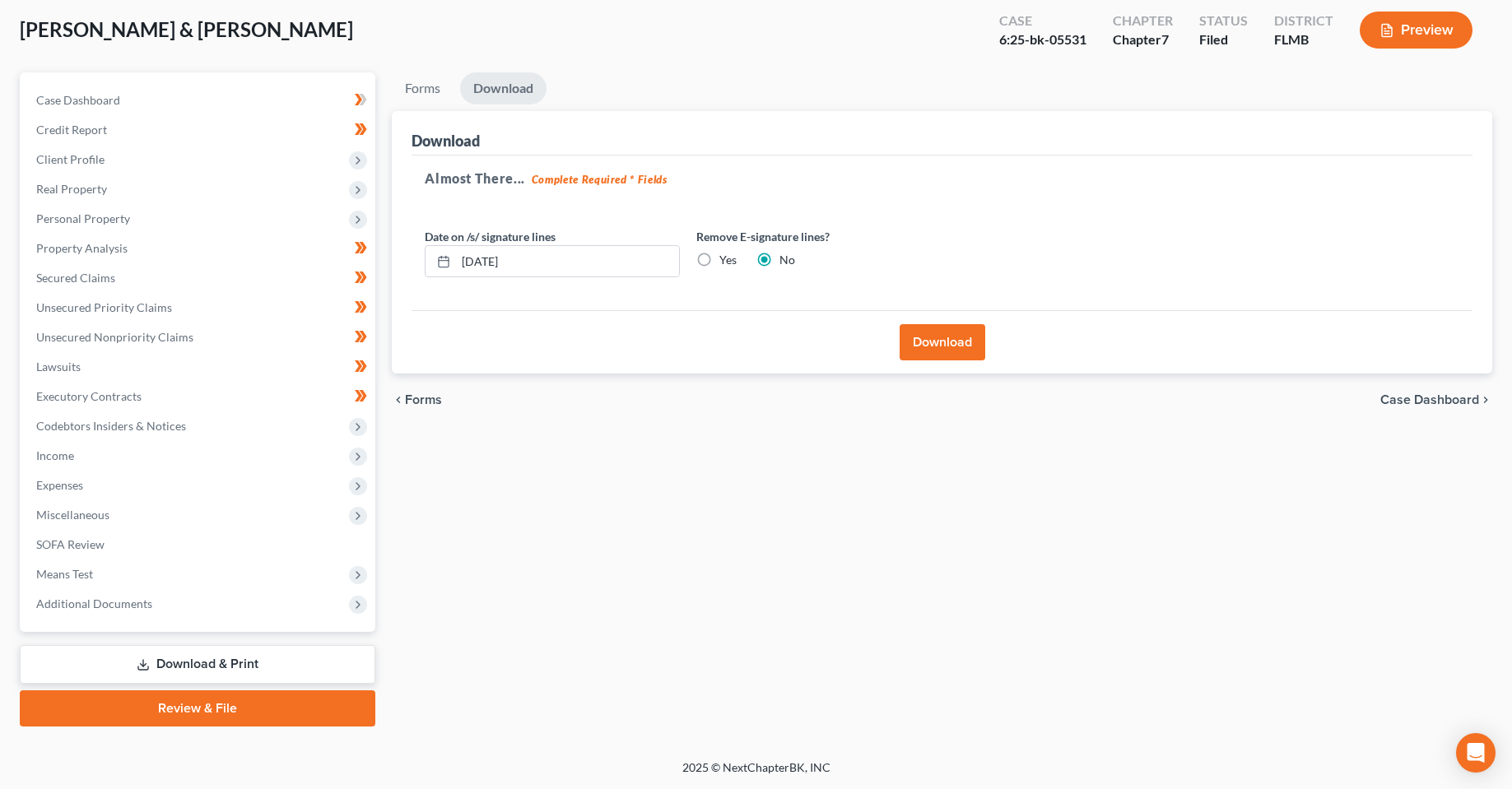
click at [920, 351] on button "Download" at bounding box center [943, 342] width 86 height 37
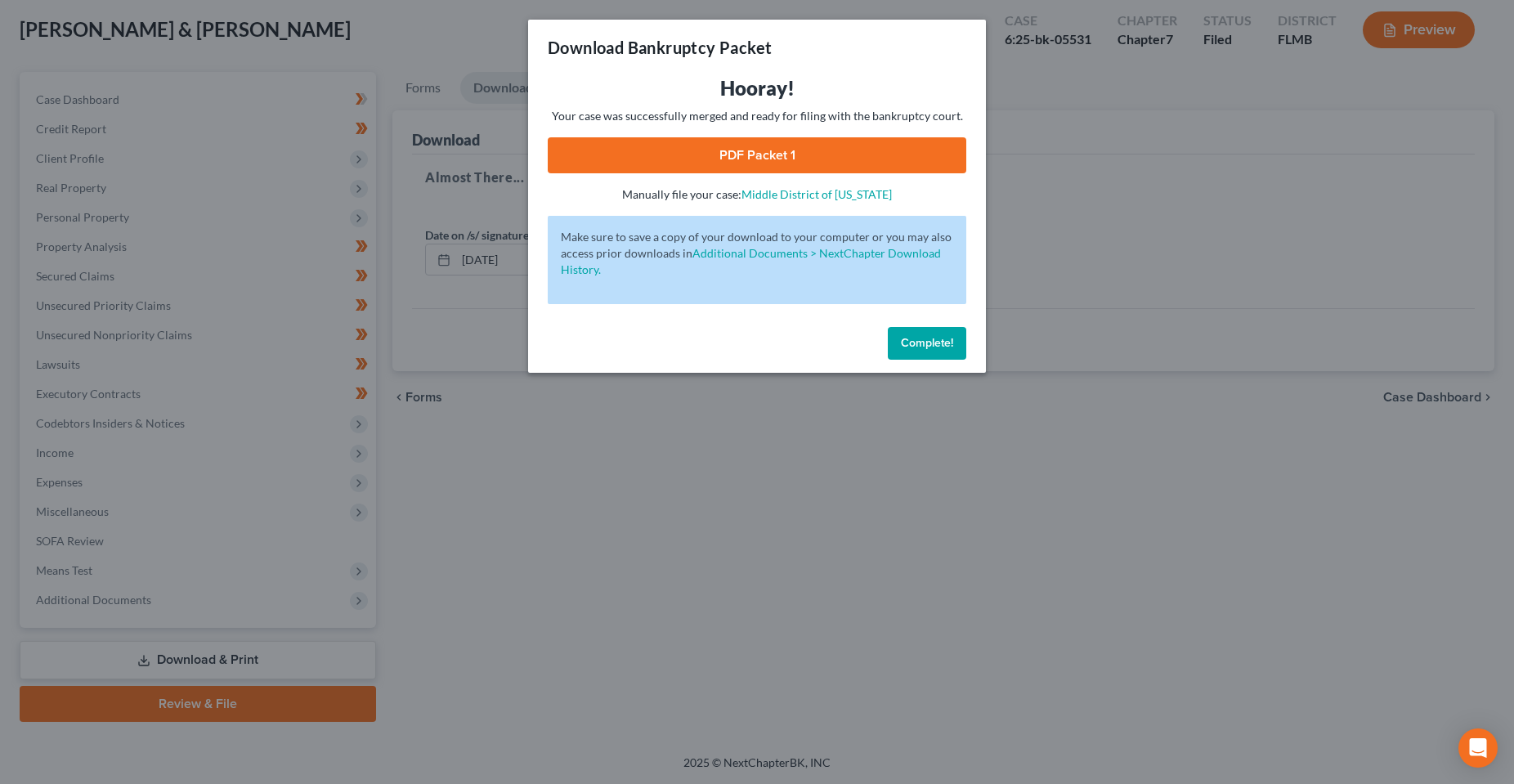
click at [879, 165] on link "PDF Packet 1" at bounding box center [757, 155] width 418 height 36
click at [919, 334] on button "Complete!" at bounding box center [927, 343] width 78 height 33
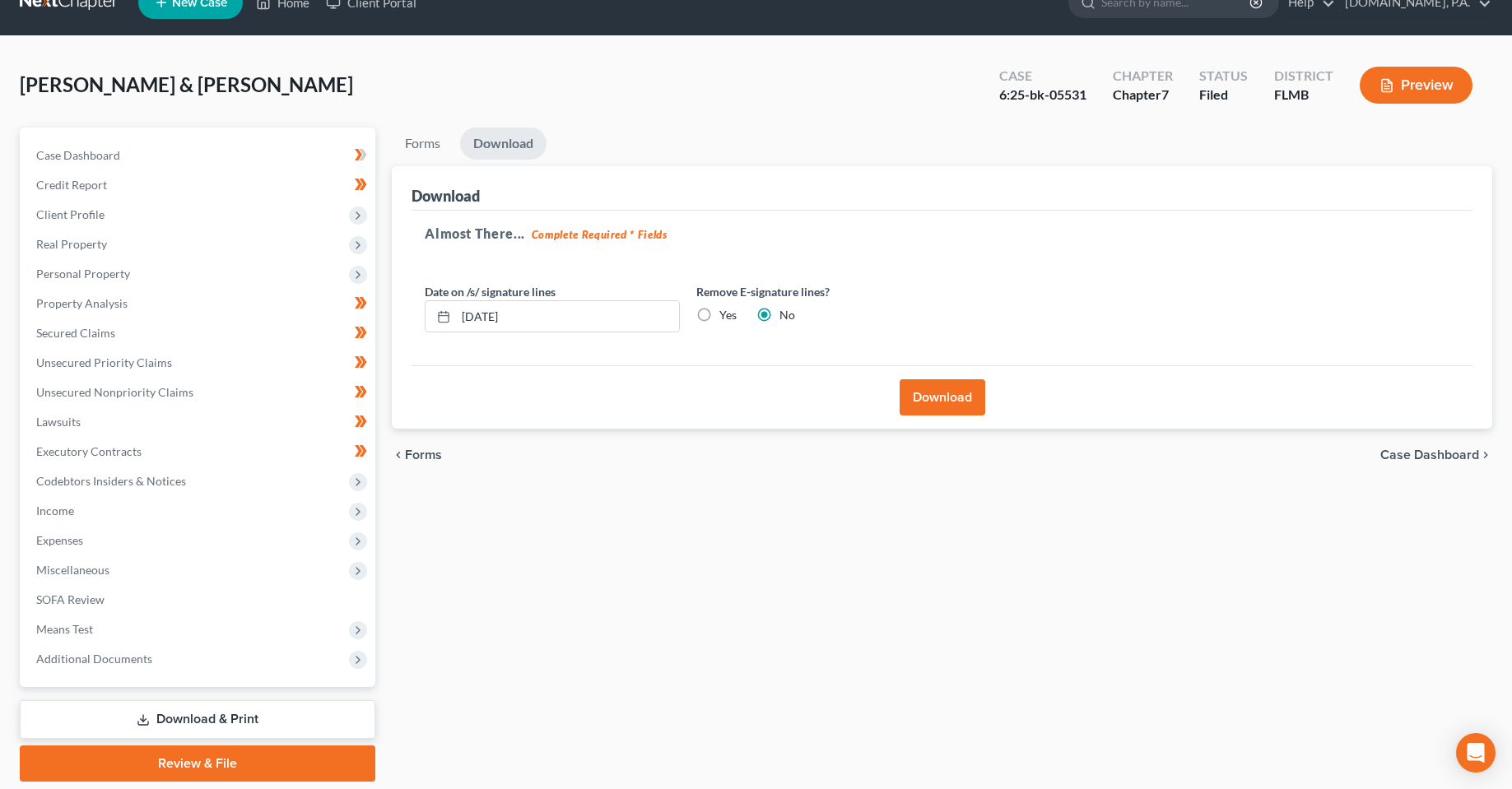
scroll to position [0, 0]
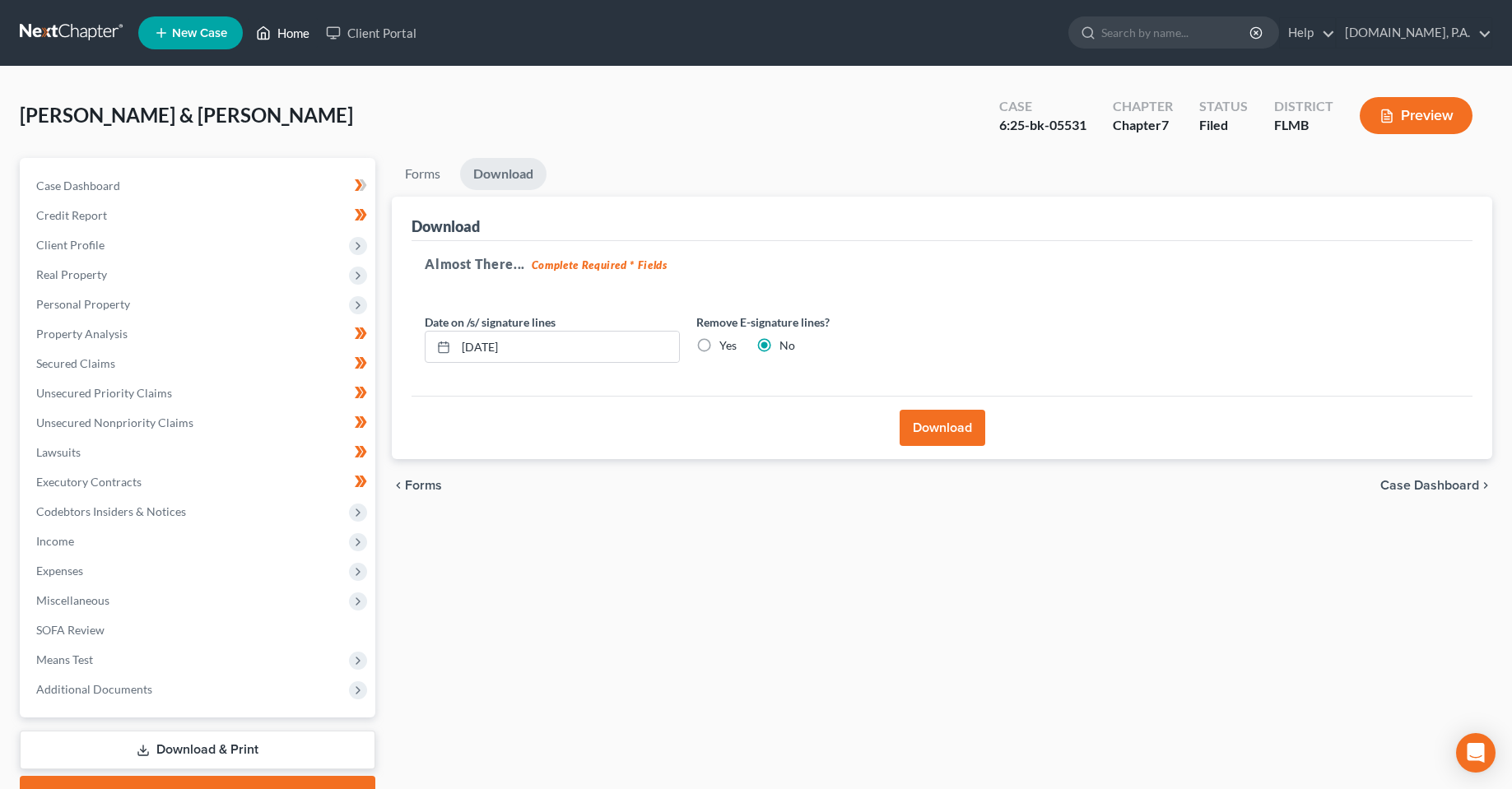
click at [292, 25] on link "Home" at bounding box center [282, 32] width 70 height 29
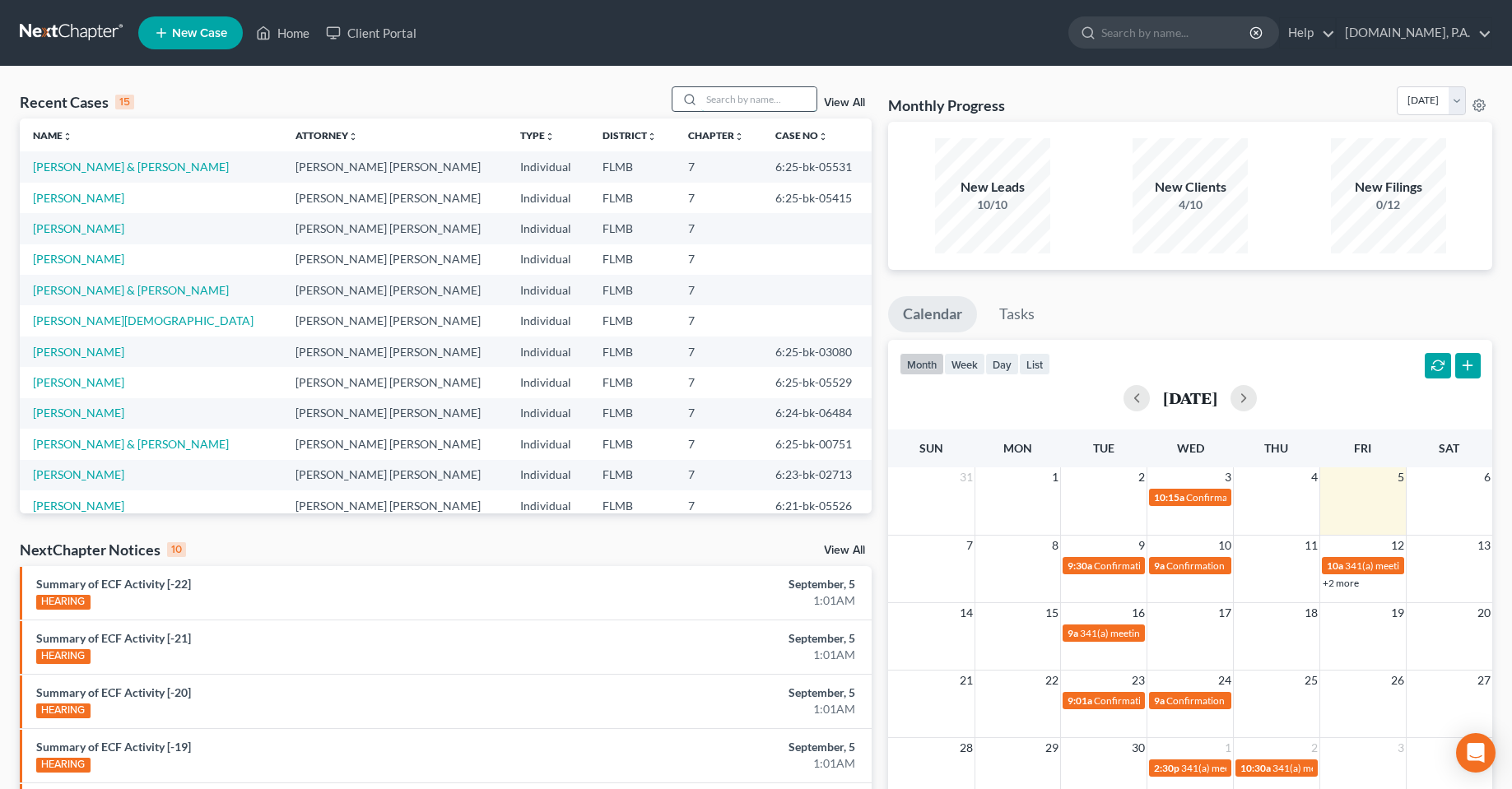
click at [801, 97] on input "search" at bounding box center [759, 99] width 115 height 24
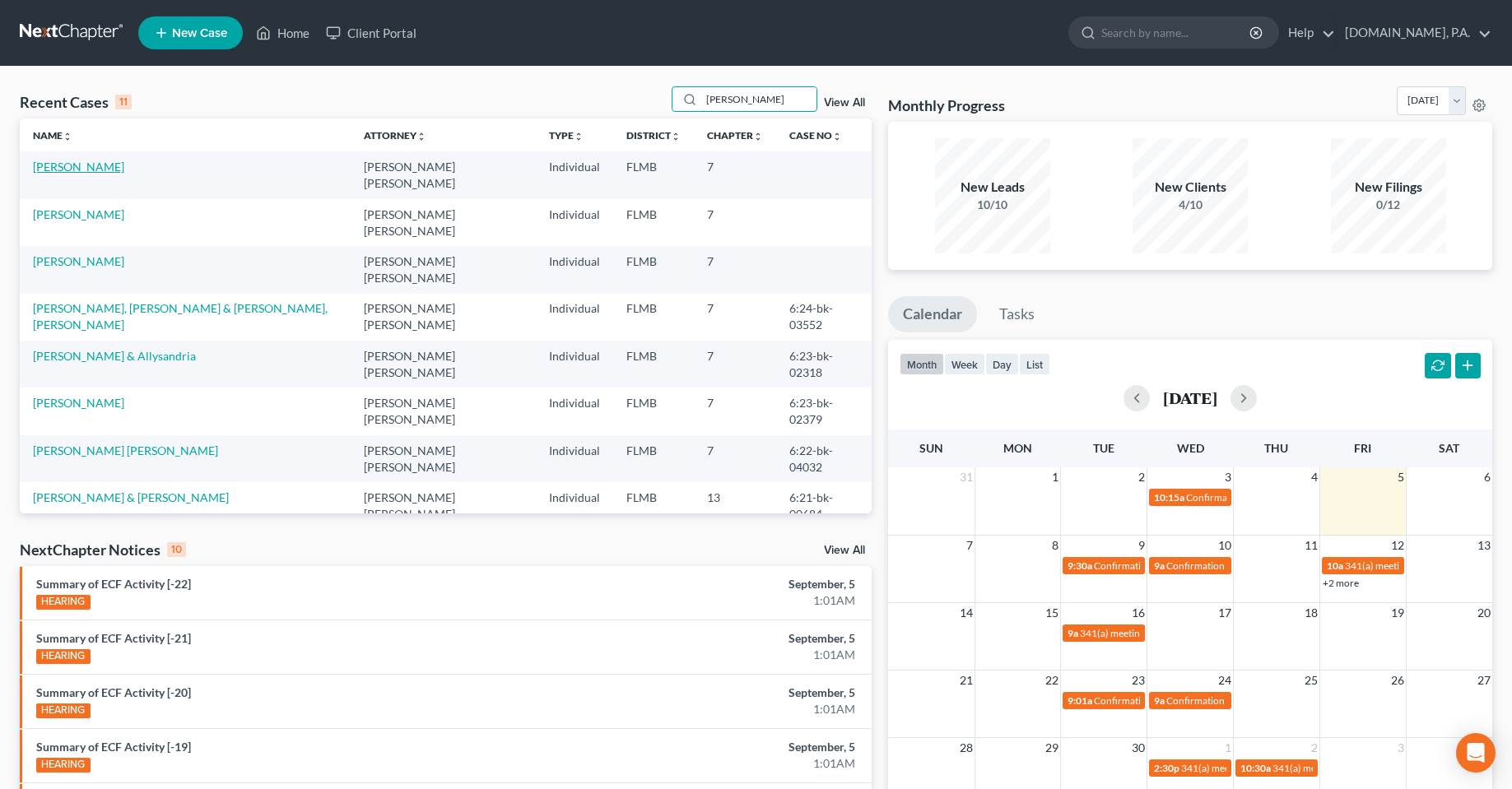
type input "[PERSON_NAME]"
click at [80, 164] on link "[PERSON_NAME]" at bounding box center [79, 167] width 91 height 14
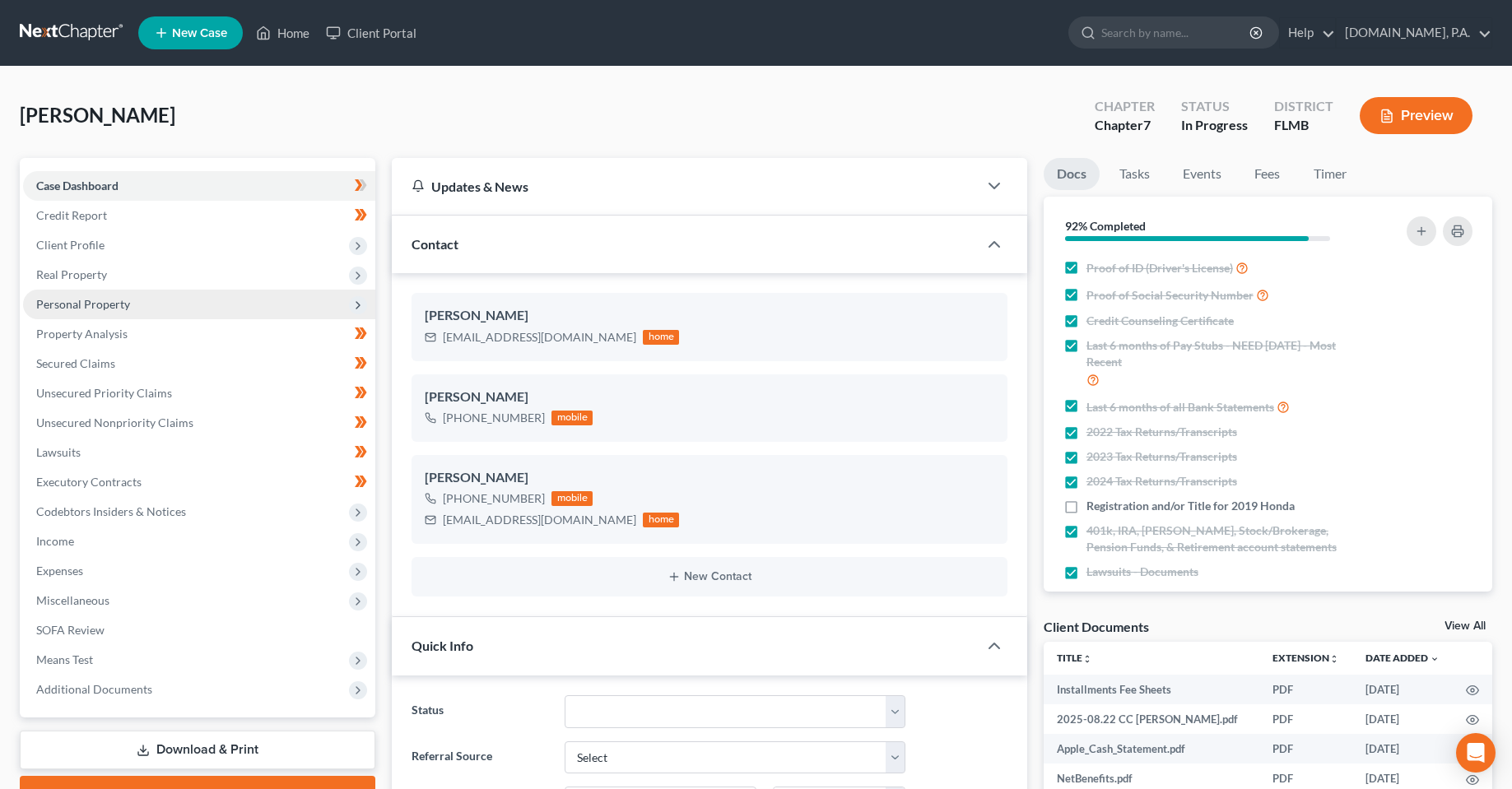
click at [99, 316] on span "Personal Property" at bounding box center [199, 304] width 352 height 29
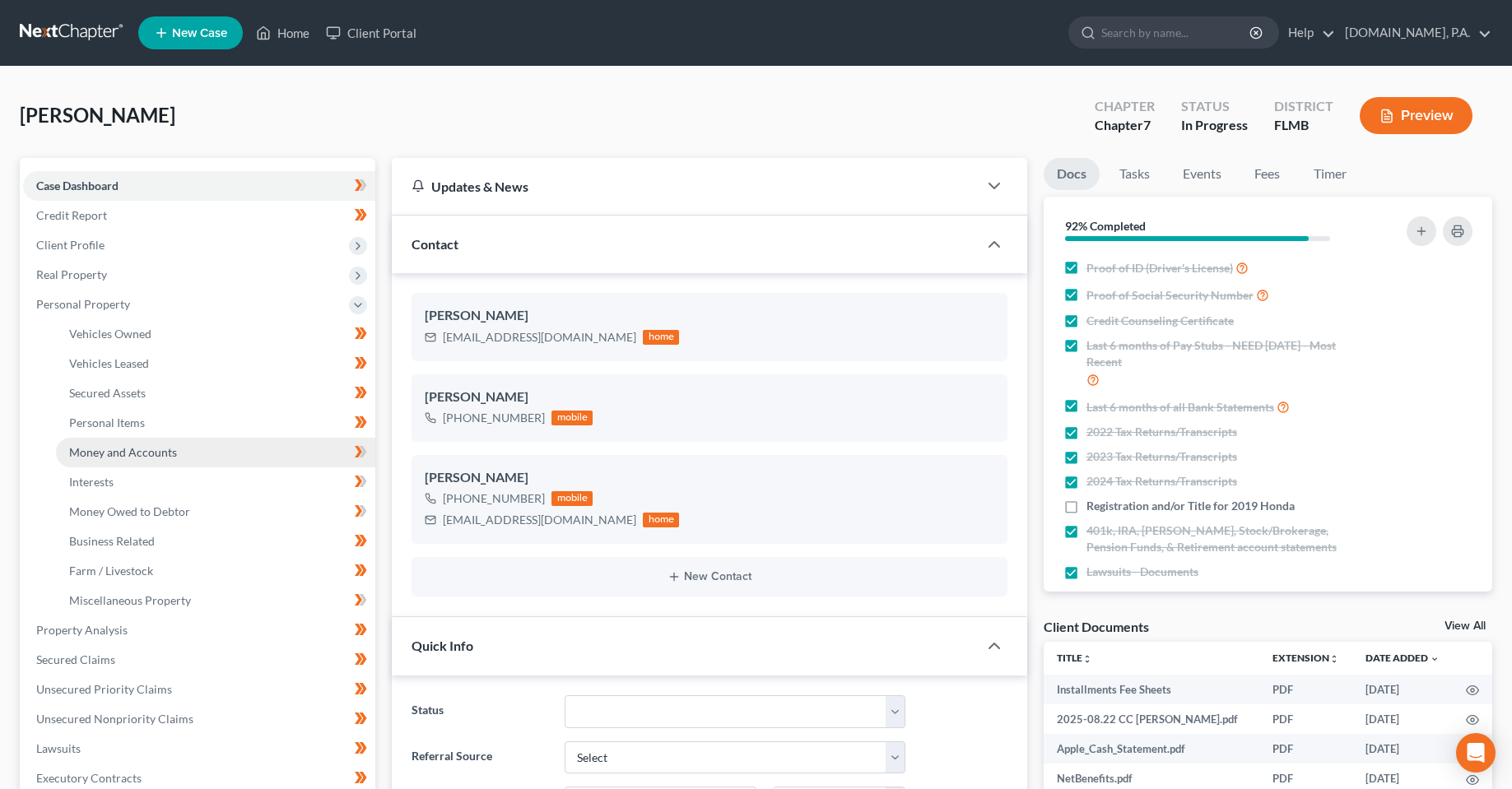
click at [122, 450] on span "Money and Accounts" at bounding box center [122, 452] width 108 height 14
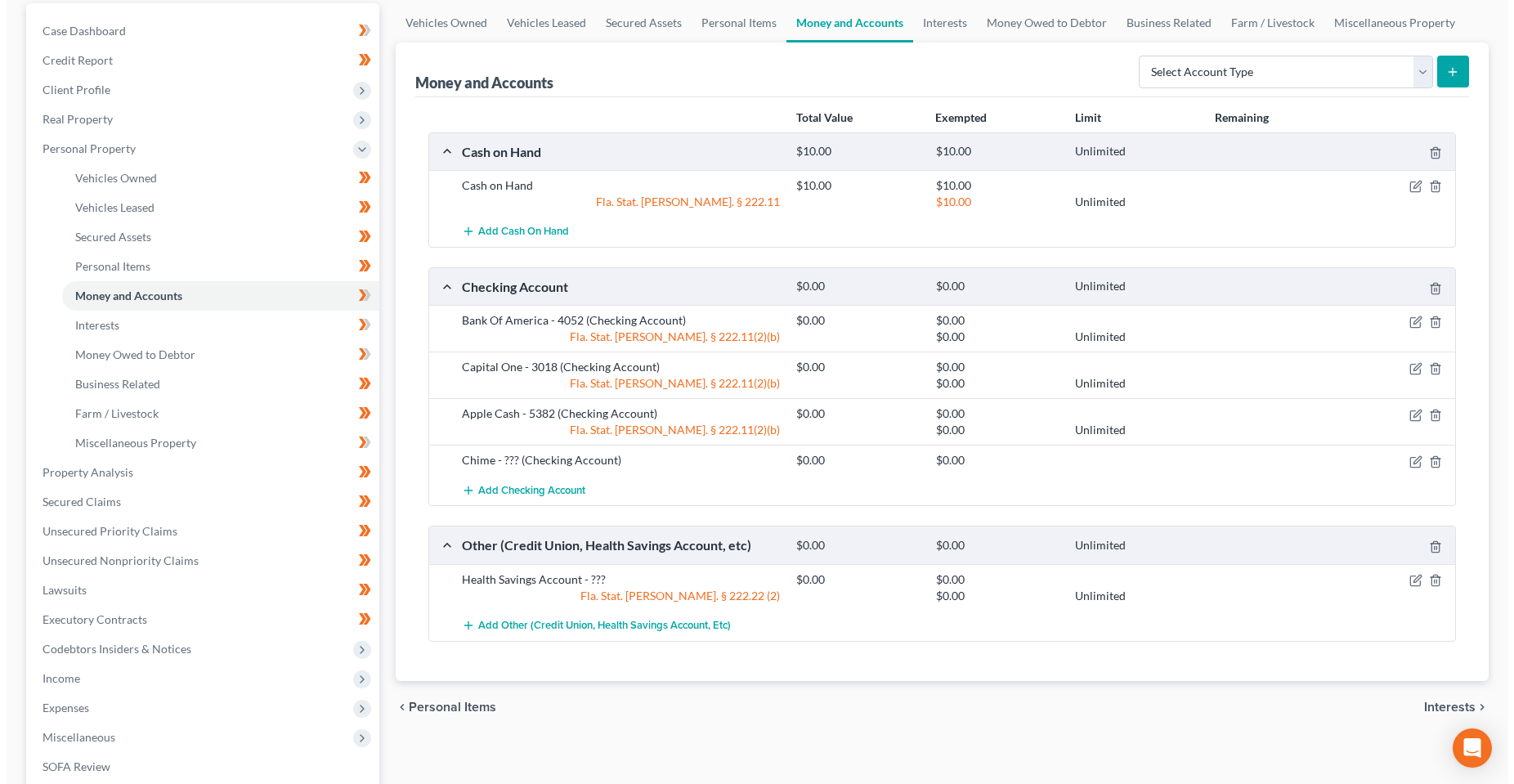
scroll to position [163, 0]
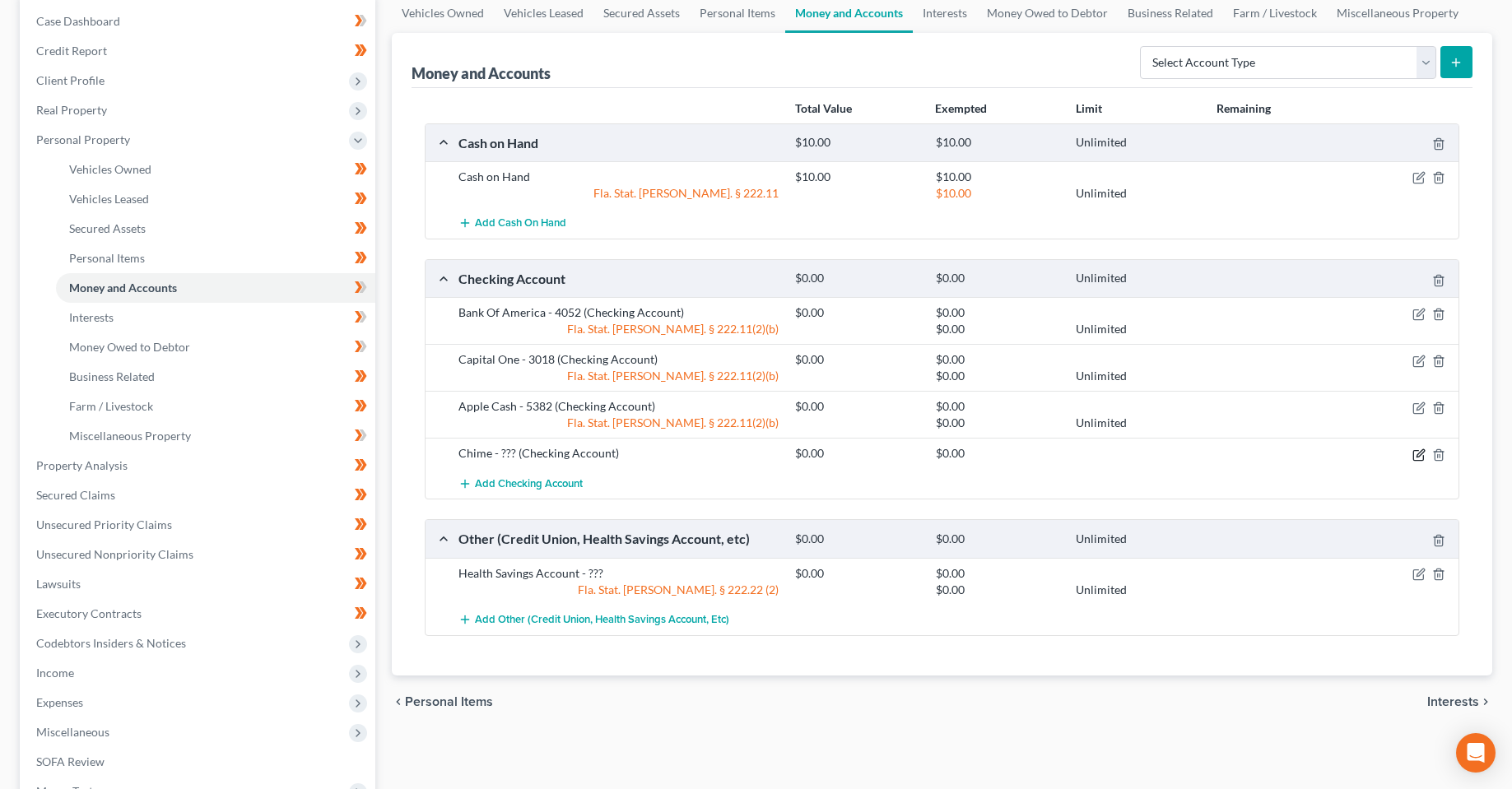
click at [1423, 455] on icon "button" at bounding box center [1417, 455] width 10 height 10
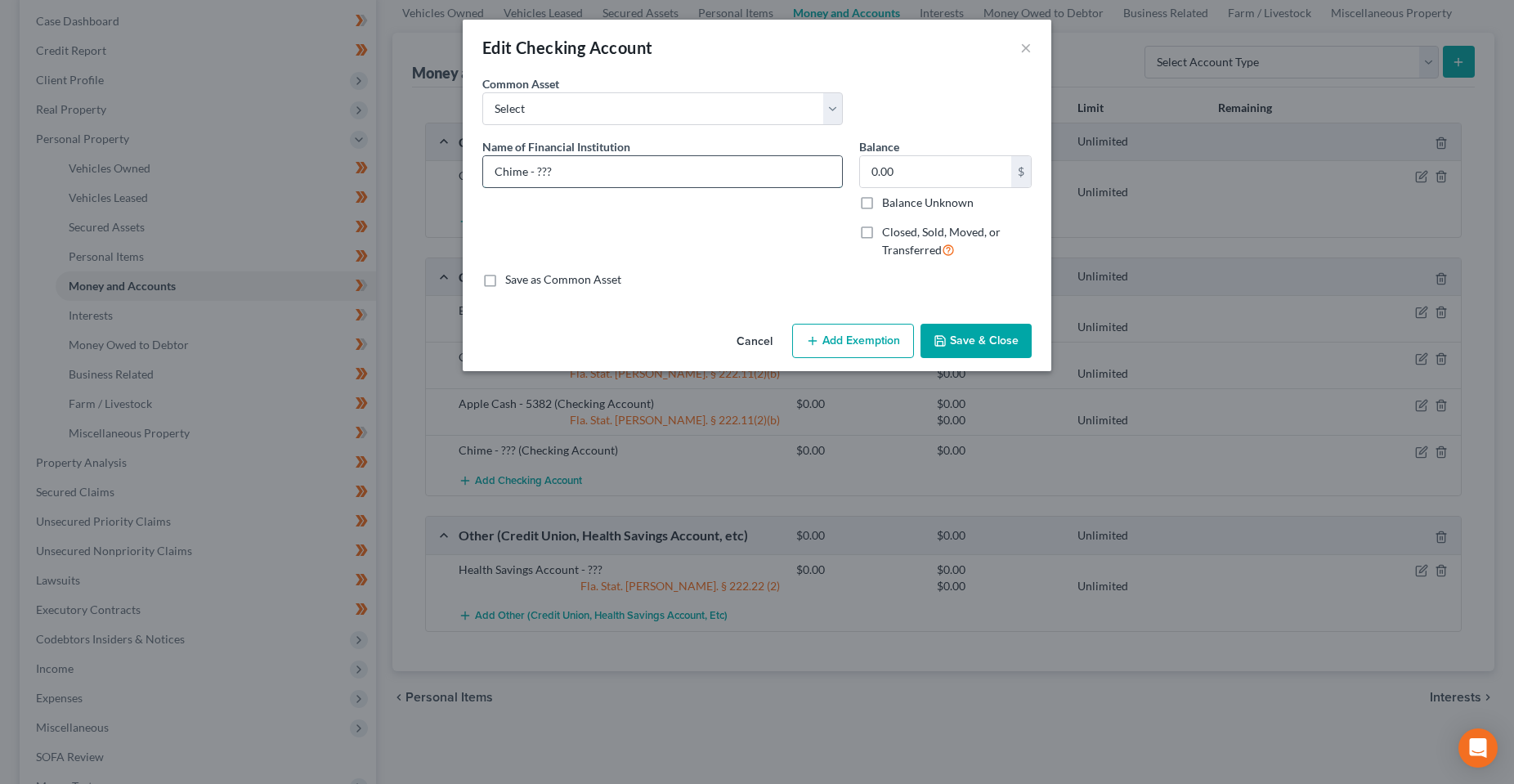
drag, startPoint x: 535, startPoint y: 170, endPoint x: 704, endPoint y: 154, distance: 169.8
click at [701, 156] on input "Chime - ???" at bounding box center [662, 171] width 359 height 31
type input "Chime - 8049"
click at [996, 342] on button "Save & Close" at bounding box center [976, 341] width 111 height 35
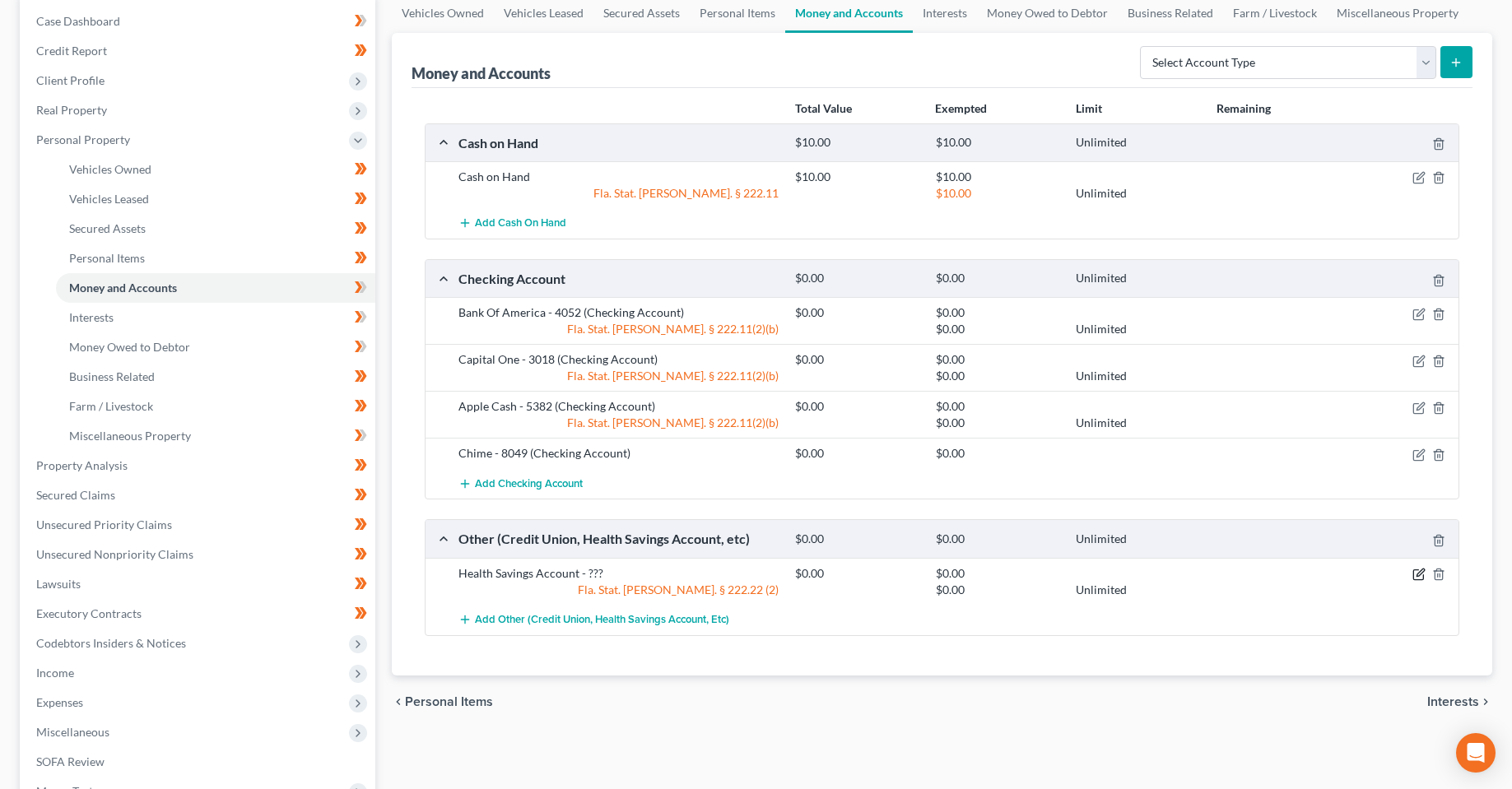
click at [1423, 571] on icon "button" at bounding box center [1418, 574] width 13 height 13
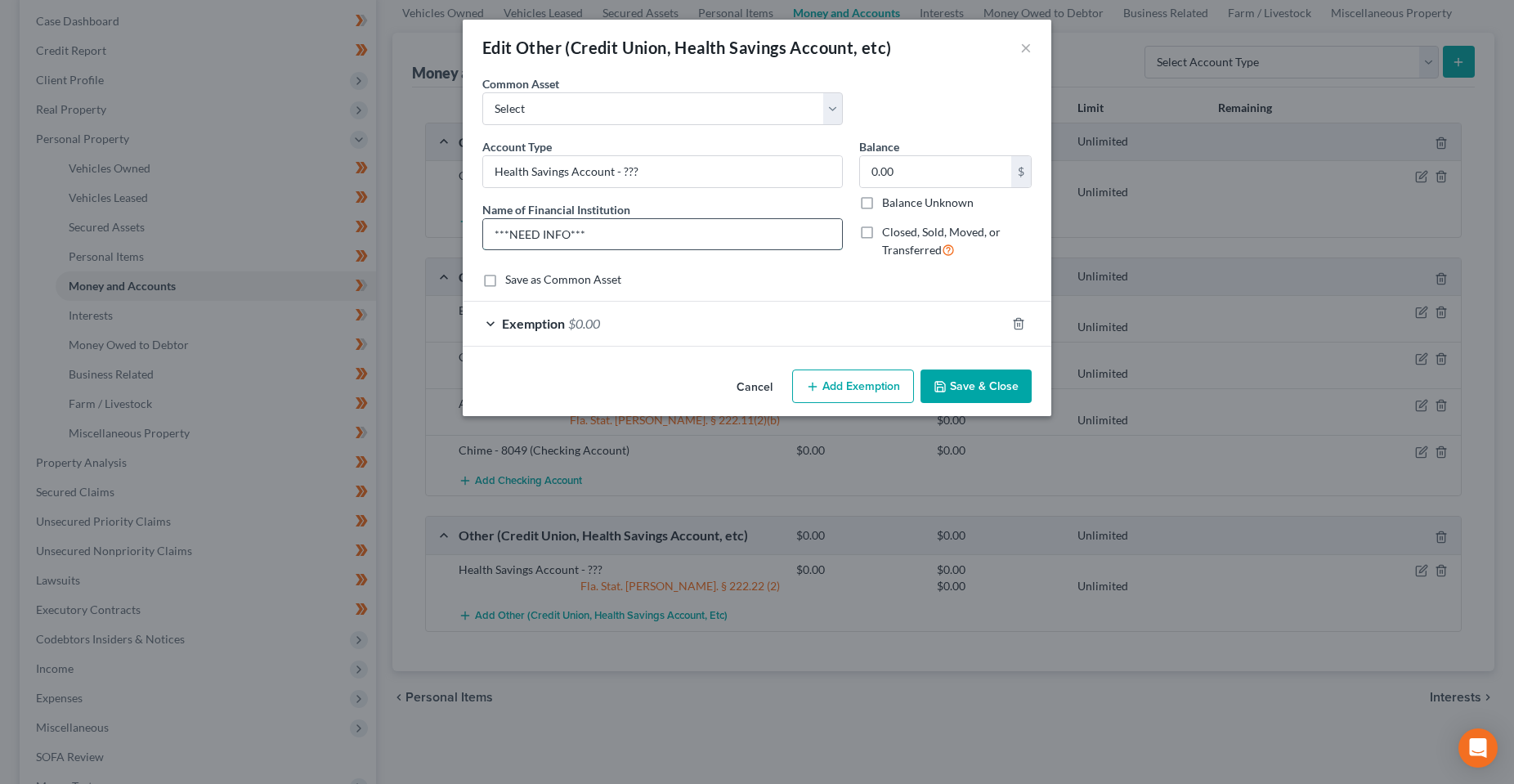
click at [654, 221] on input "***NEED INFO***" at bounding box center [662, 234] width 359 height 31
click at [654, 221] on input "***NEED INFO***" at bounding box center [662, 234] width 359 height 31
click at [657, 232] on input "HealthEquity" at bounding box center [662, 234] width 359 height 31
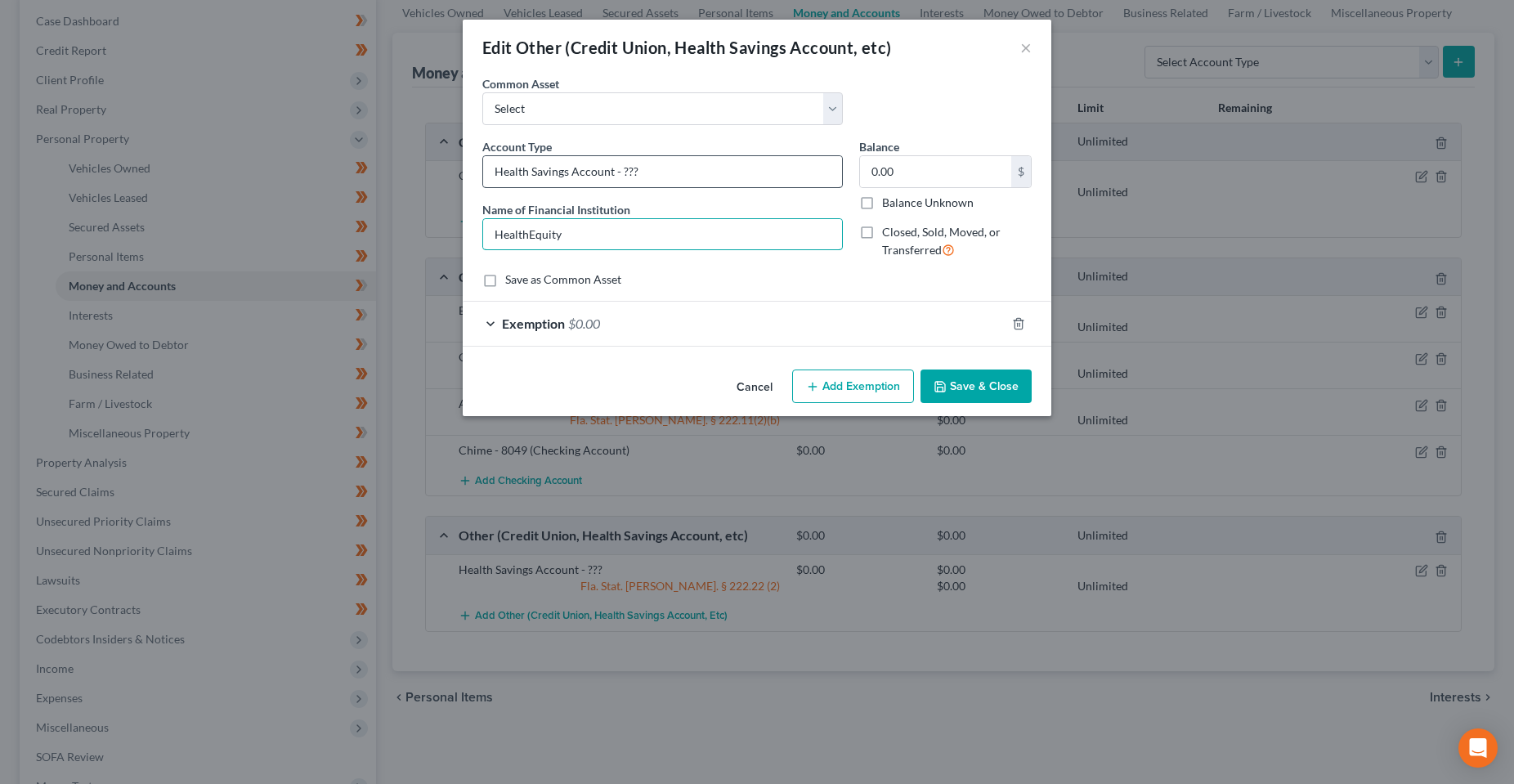
type input "HealthEquity"
drag, startPoint x: 611, startPoint y: 170, endPoint x: 683, endPoint y: 174, distance: 72.1
click at [683, 174] on input "Health Savings Account - ???" at bounding box center [662, 171] width 359 height 31
drag, startPoint x: 625, startPoint y: 174, endPoint x: 357, endPoint y: 170, distance: 268.0
click at [358, 171] on div "Edit Other (Credit Union, Health Savings Account, etc) × An exemption set must …" at bounding box center [757, 392] width 1514 height 784
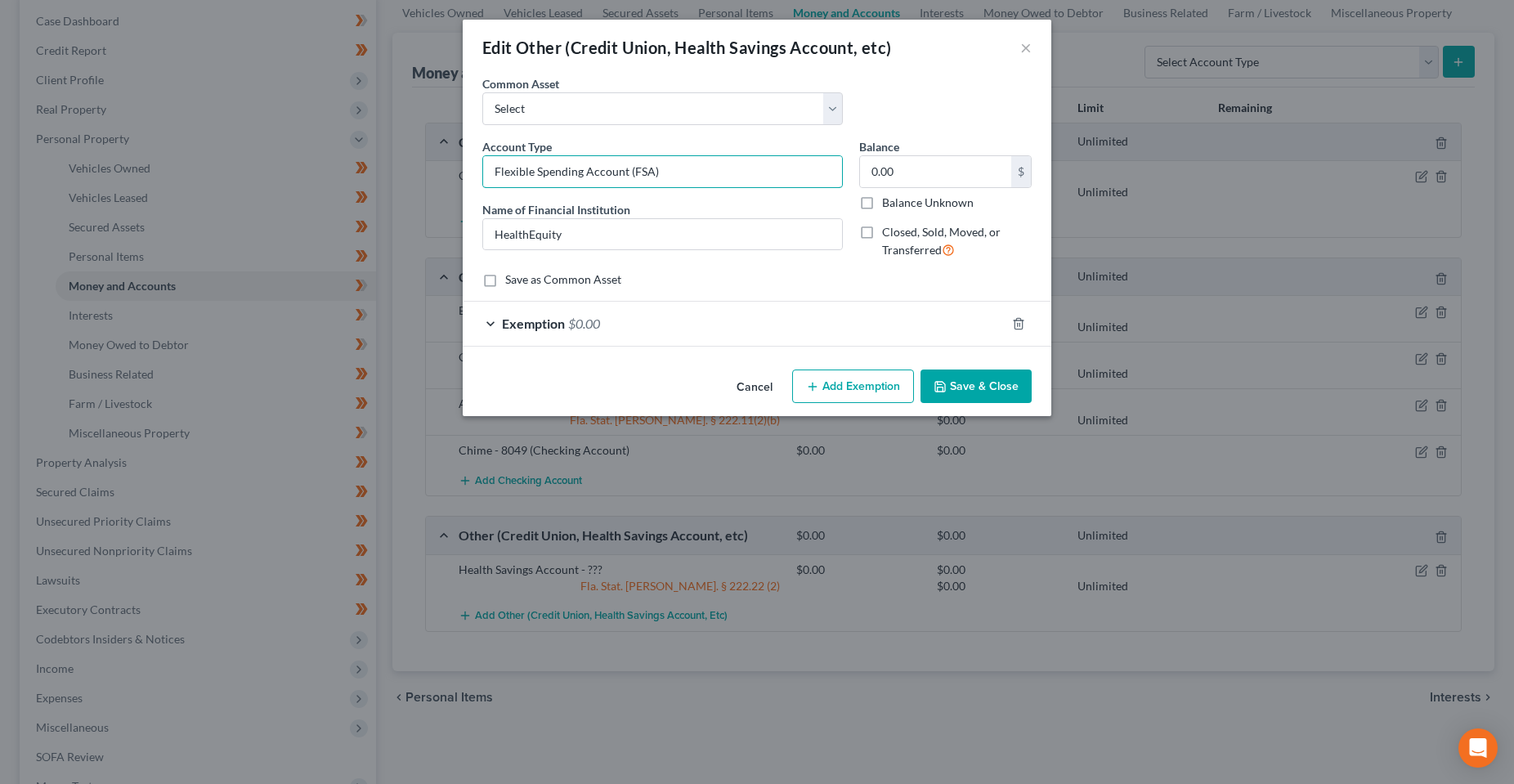
type input "Flexible Spending Account (FSA)"
click at [689, 318] on div "Exemption $0.00" at bounding box center [733, 323] width 543 height 44
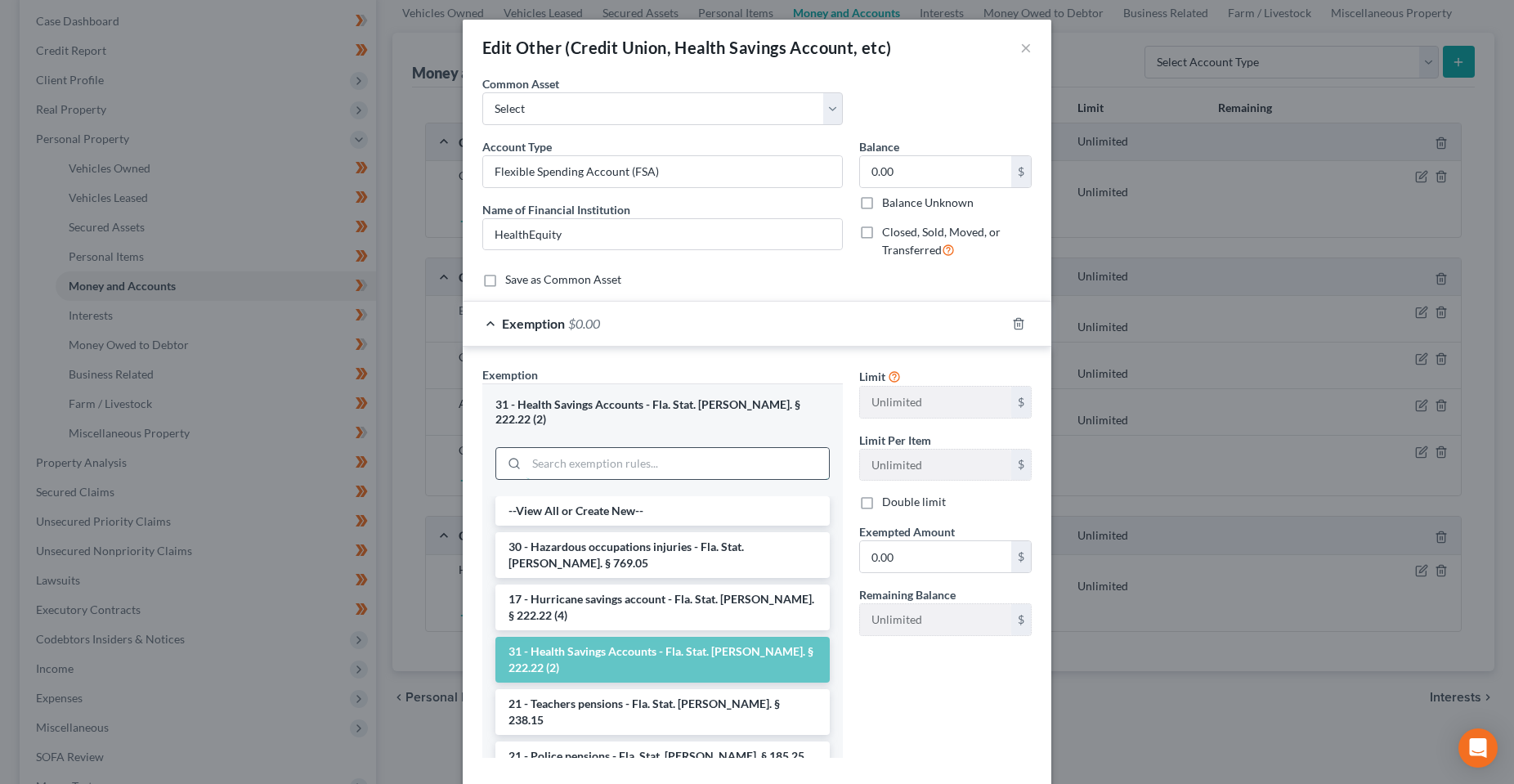
click at [617, 459] on input "search" at bounding box center [678, 463] width 303 height 31
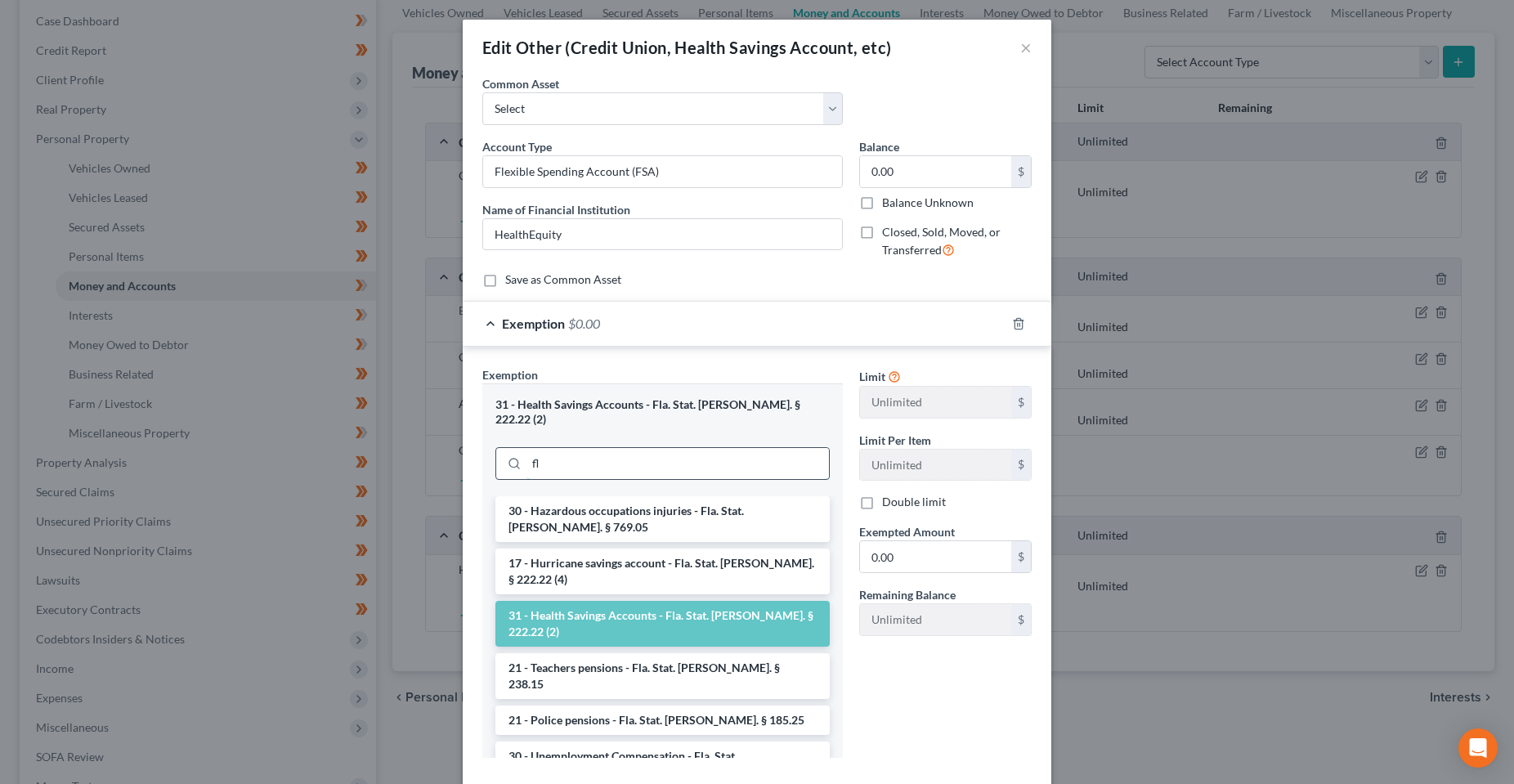
type input "f"
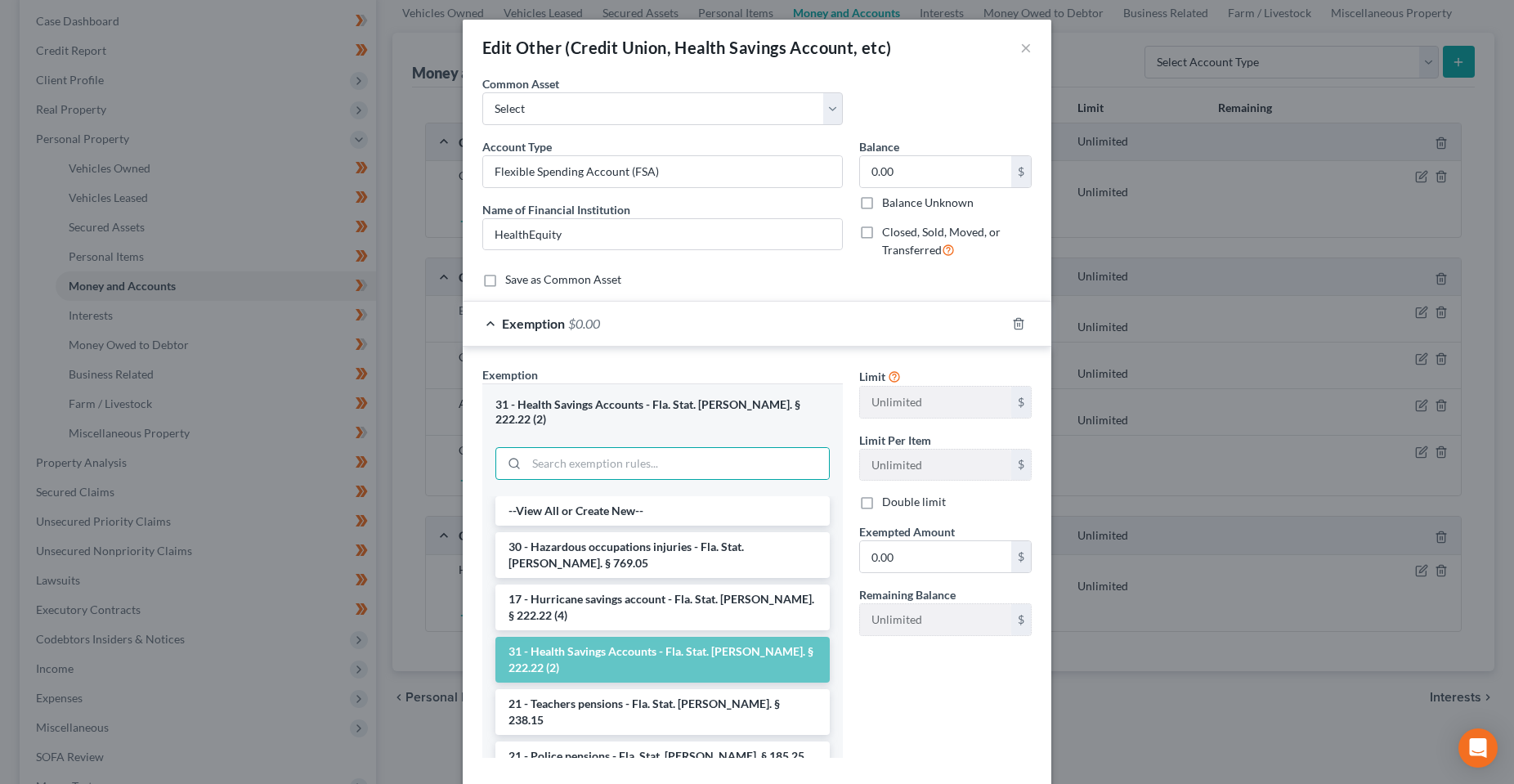
drag, startPoint x: 902, startPoint y: 698, endPoint x: 909, endPoint y: 691, distance: 9.9
click at [902, 701] on div "Limit Unlimited $ Limit Per Item Unlimited $ Double limit Exempted Amount * 0.0…" at bounding box center [946, 569] width 189 height 405
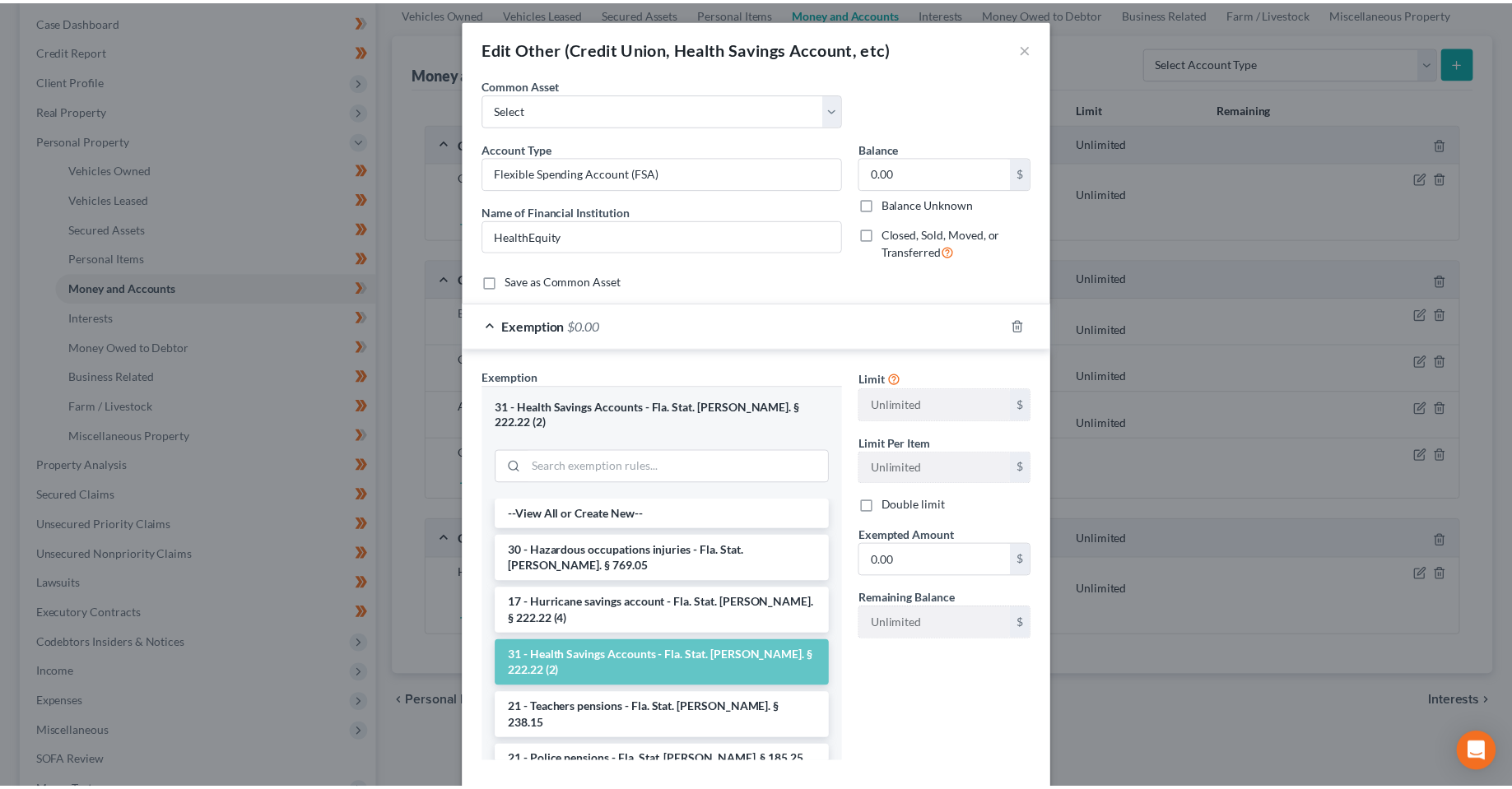
scroll to position [76, 0]
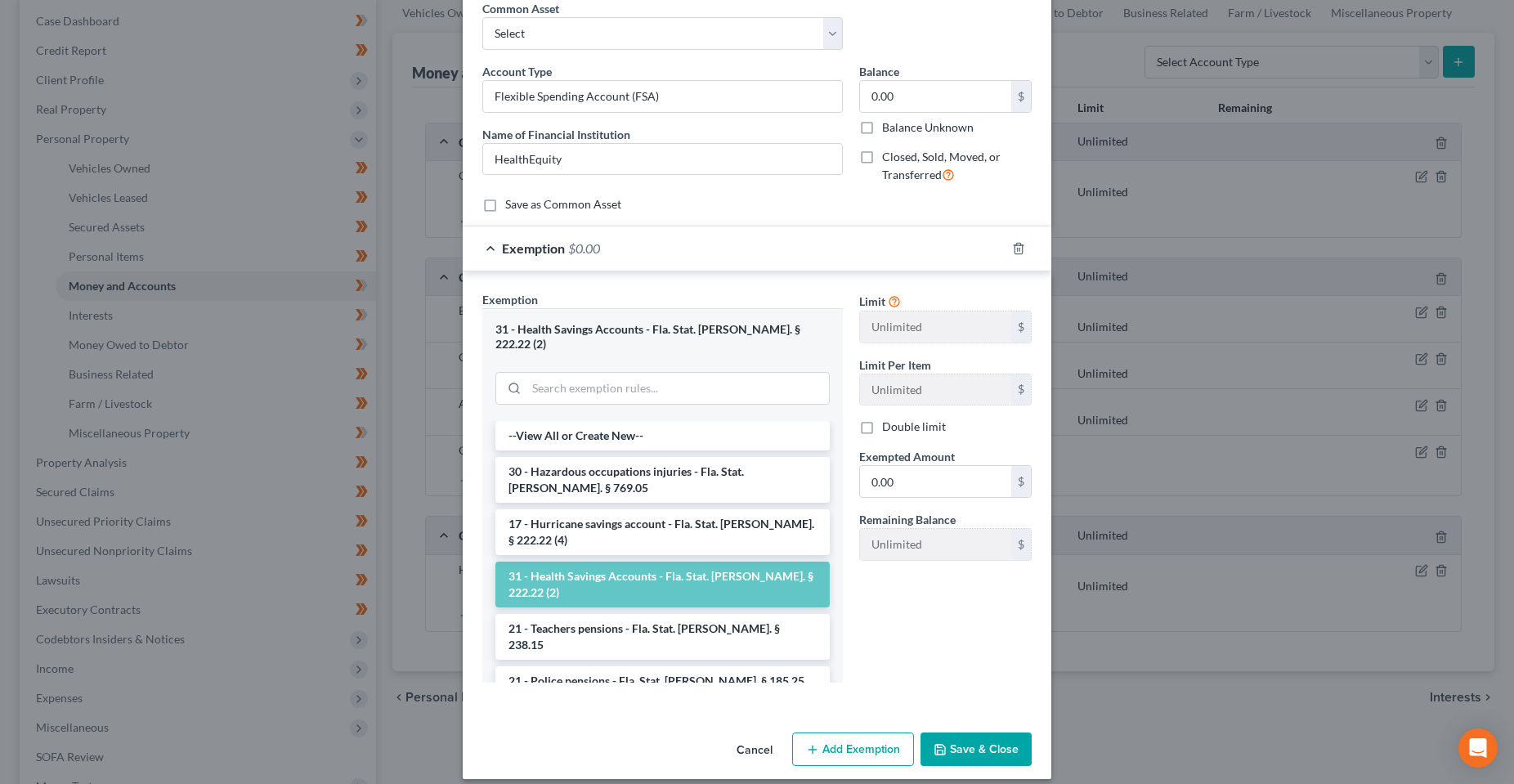
click at [975, 744] on button "Save & Close" at bounding box center [976, 749] width 111 height 35
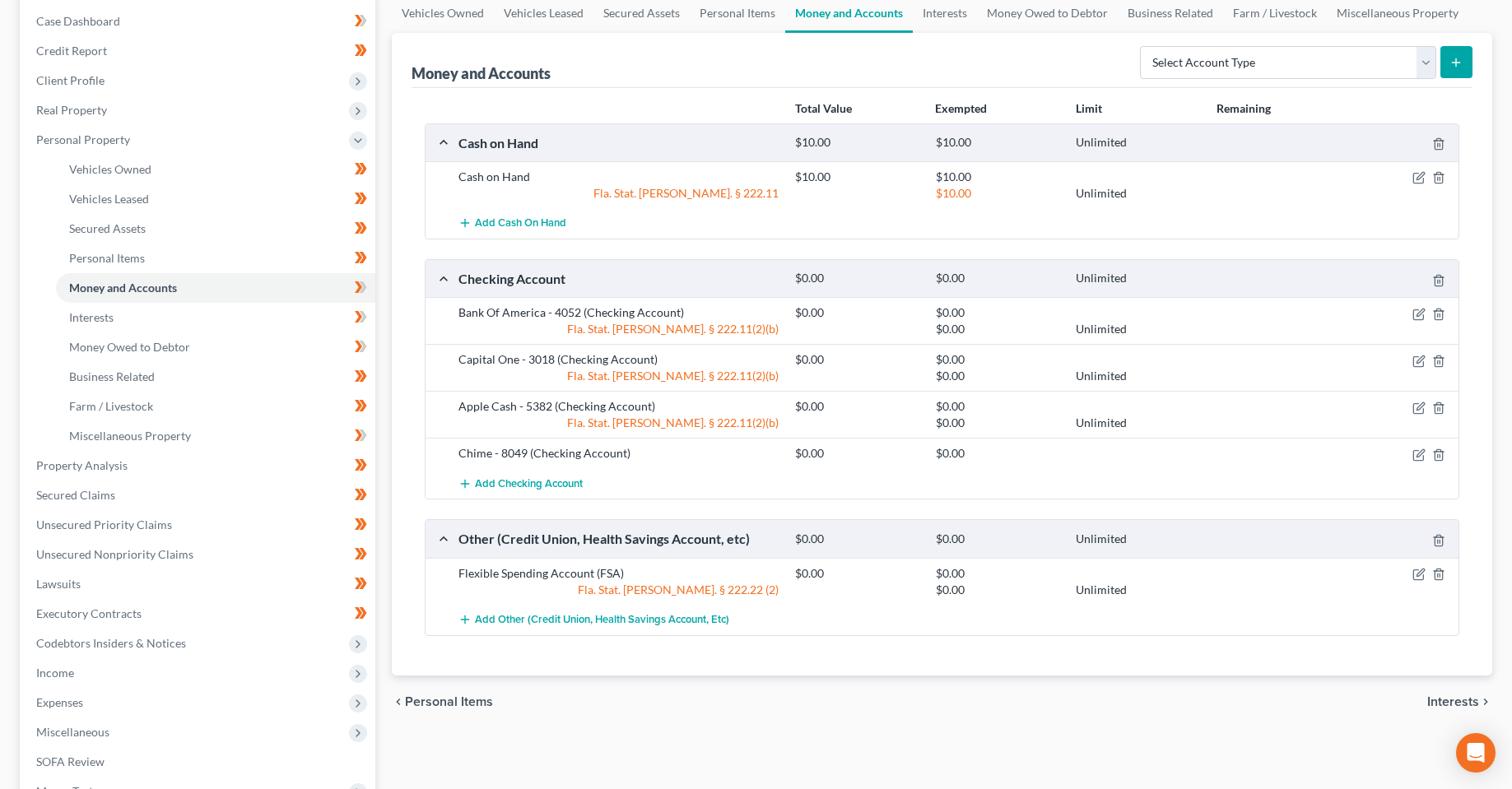
click at [652, 709] on div "chevron_left Personal Items Interests chevron_right" at bounding box center [941, 701] width 1100 height 53
click at [201, 323] on link "Interests" at bounding box center [215, 317] width 319 height 29
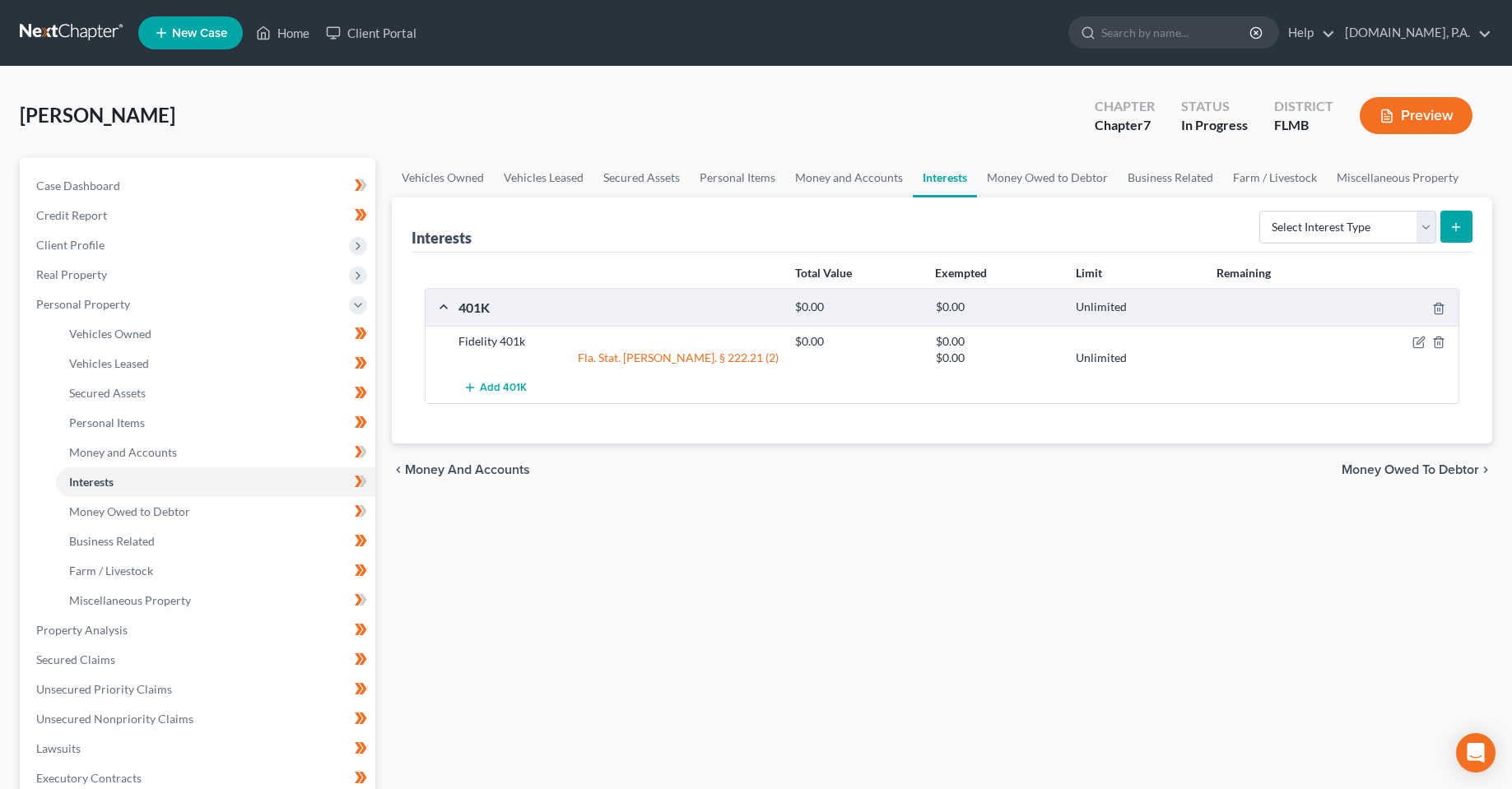
click at [477, 647] on div "Vehicles Owned Vehicles Leased Secured Assets Personal Items Money and Accounts…" at bounding box center [942, 634] width 1117 height 951
click at [639, 532] on div "Vehicles Owned Vehicles Leased Secured Assets Personal Items Money and Accounts…" at bounding box center [942, 634] width 1117 height 951
click at [903, 600] on div "Vehicles Owned Vehicles Leased Secured Assets Personal Items Money and Accounts…" at bounding box center [942, 634] width 1117 height 951
drag, startPoint x: 390, startPoint y: 26, endPoint x: 431, endPoint y: 39, distance: 43.0
click at [390, 26] on link "Client Portal" at bounding box center [371, 32] width 107 height 29
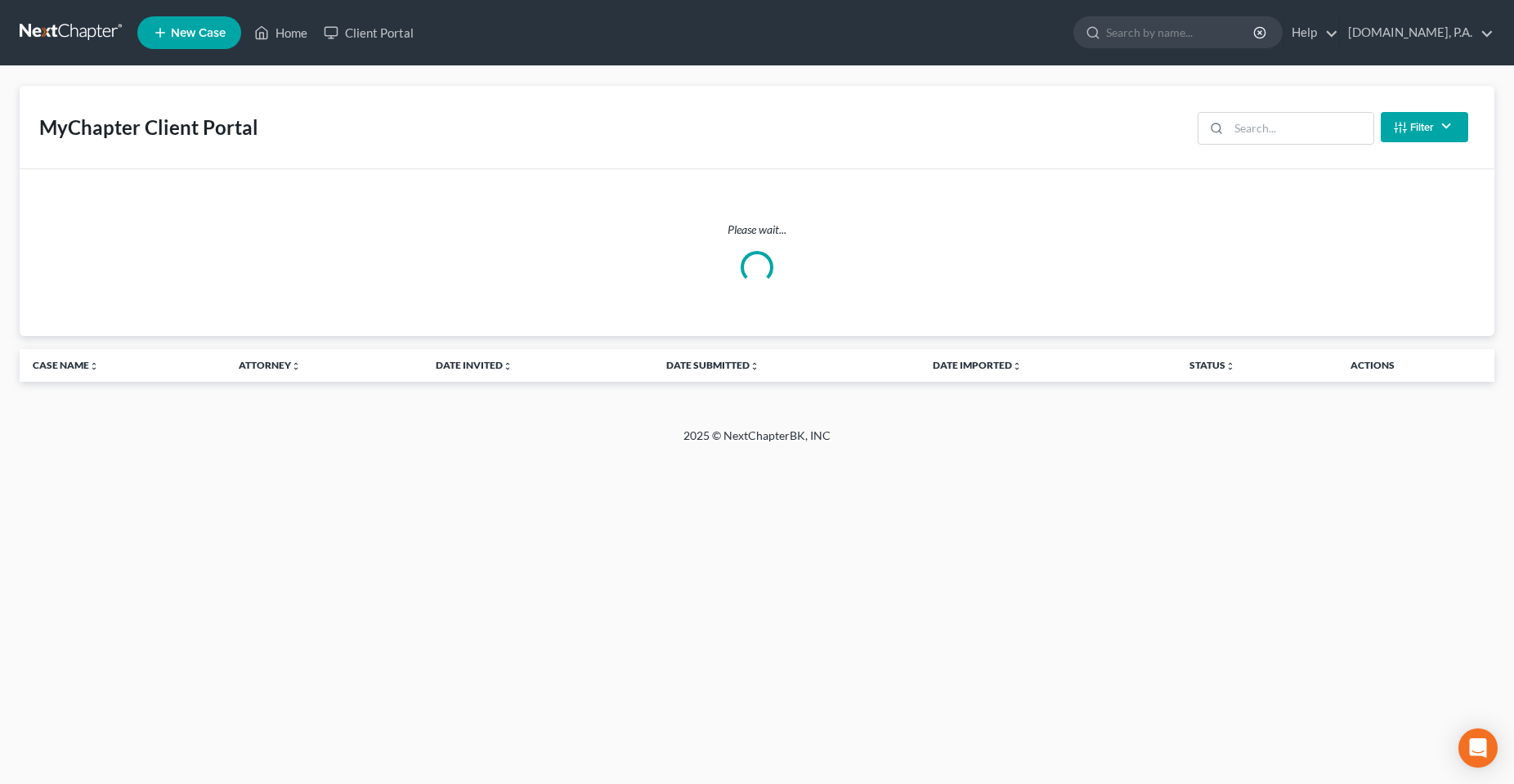
drag, startPoint x: 1130, startPoint y: 49, endPoint x: 1145, endPoint y: 34, distance: 21.2
click at [1130, 48] on ul "New Case Home Client Portal - No Result - See all results Or Press Enter... Hel…" at bounding box center [816, 33] width 1358 height 43
click at [1150, 30] on input "search" at bounding box center [1181, 32] width 150 height 30
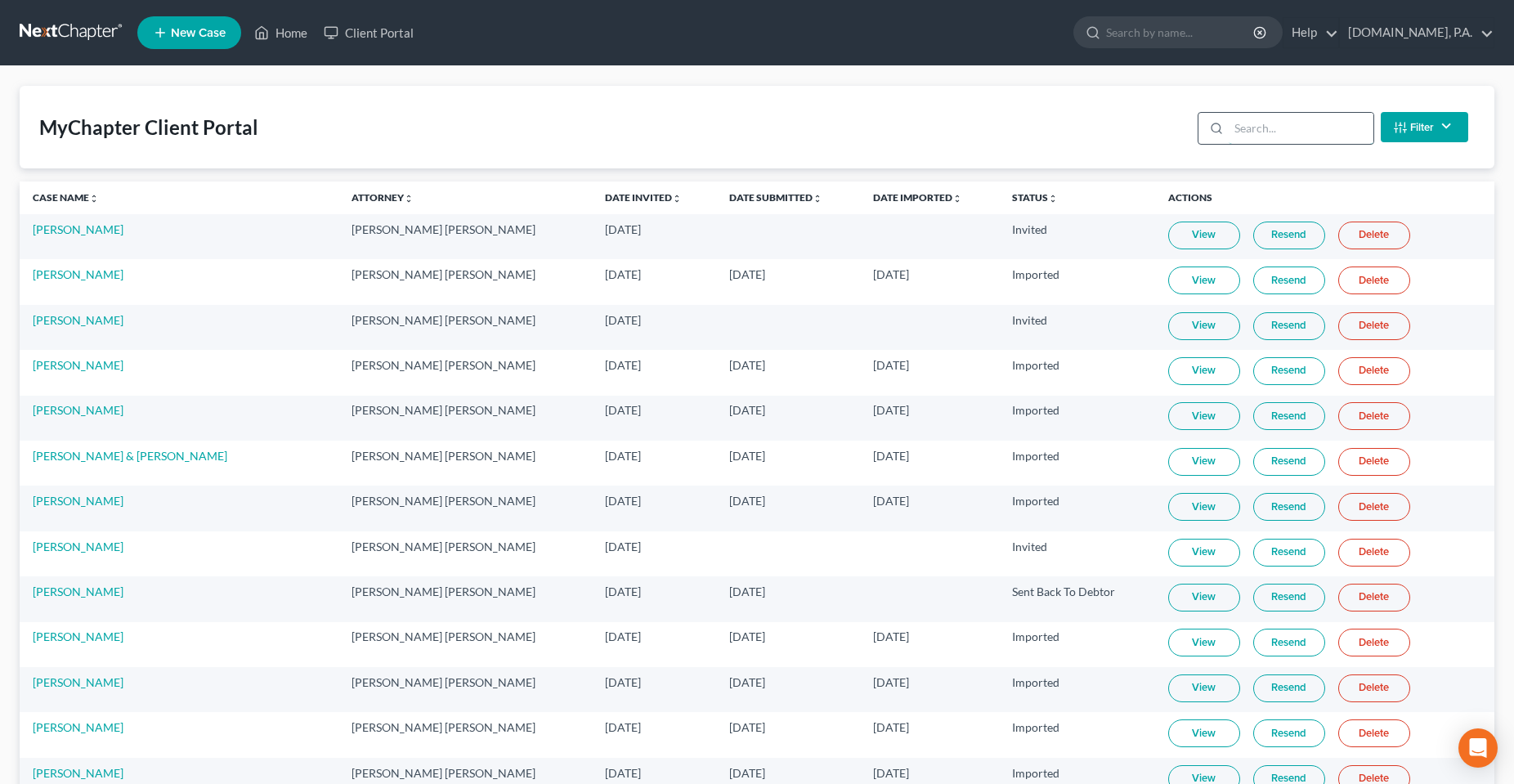
click at [1263, 126] on input "search" at bounding box center [1301, 128] width 145 height 31
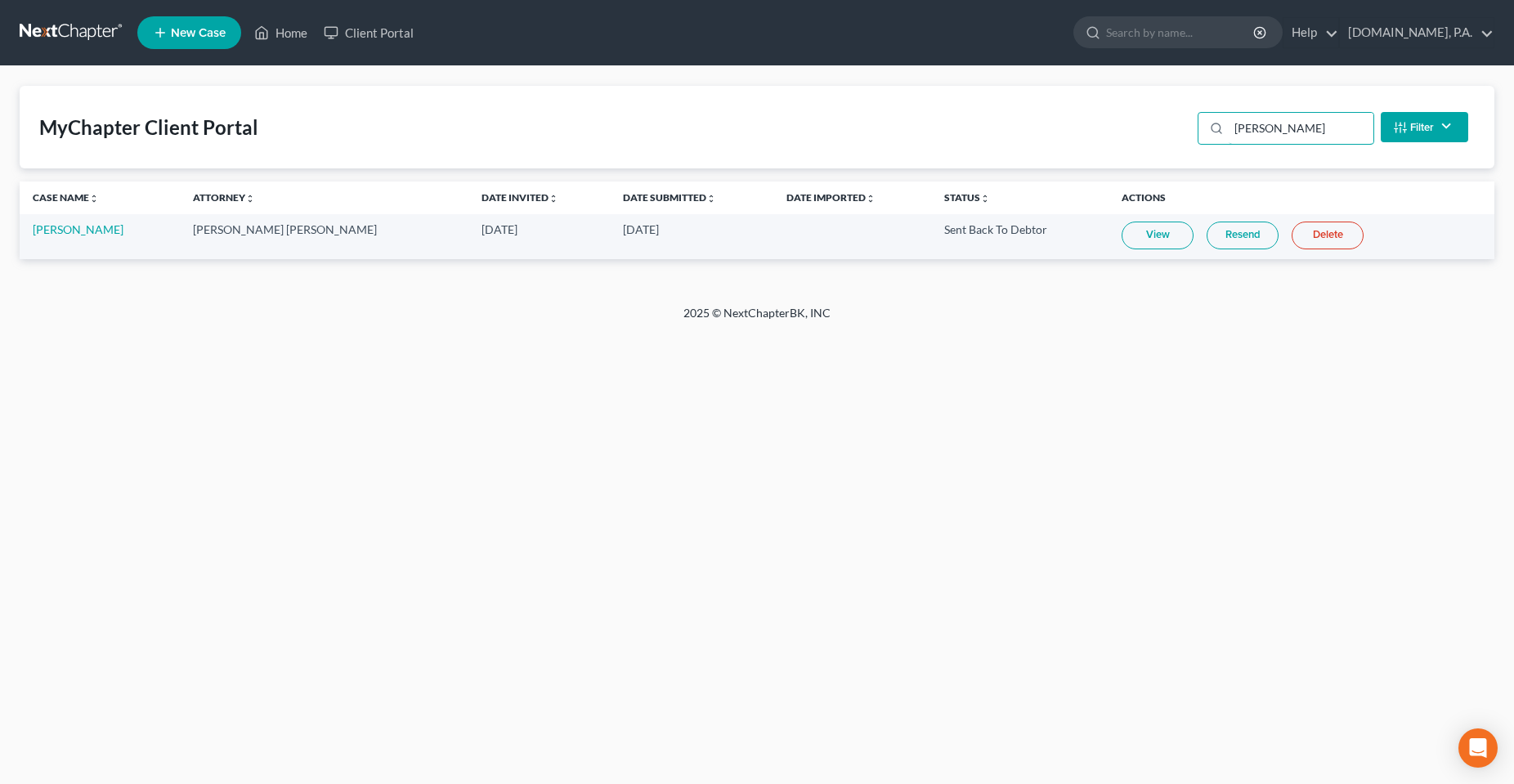
type input "[PERSON_NAME]"
click at [1154, 334] on div "2025 © NextChapterBK, INC" at bounding box center [757, 319] width 932 height 29
click at [515, 517] on div "Home New Case Client Portal [DOMAIN_NAME], P.A. [PERSON_NAME][EMAIL_ADDRESS][DO…" at bounding box center [757, 392] width 1514 height 784
click at [1122, 243] on link "View" at bounding box center [1157, 235] width 72 height 28
